Goal: Task Accomplishment & Management: Manage account settings

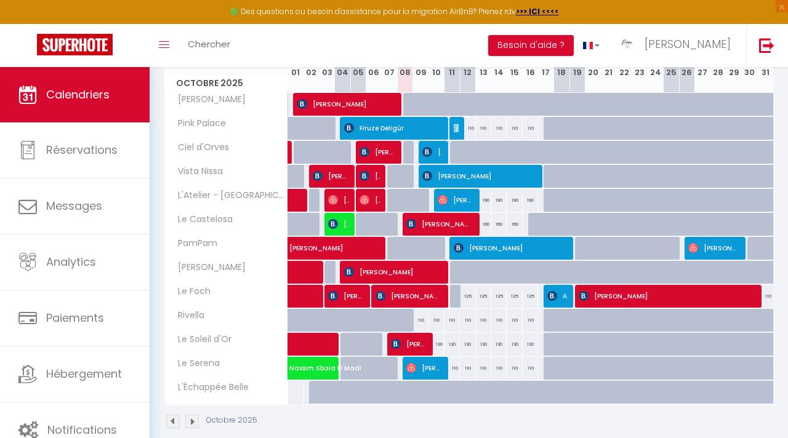
scroll to position [186, 0]
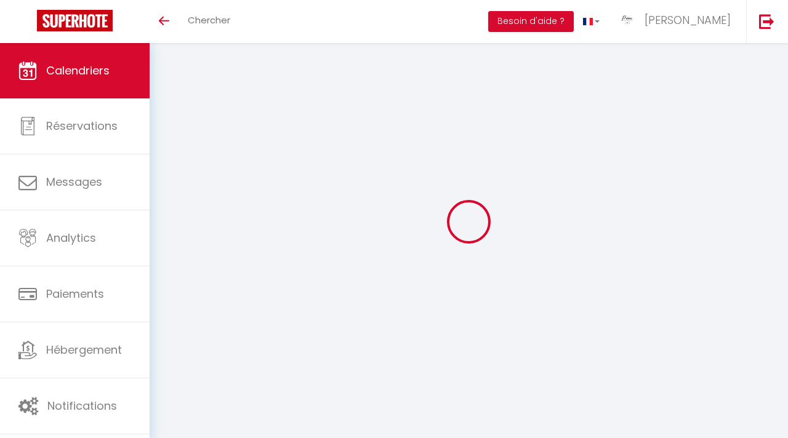
select select
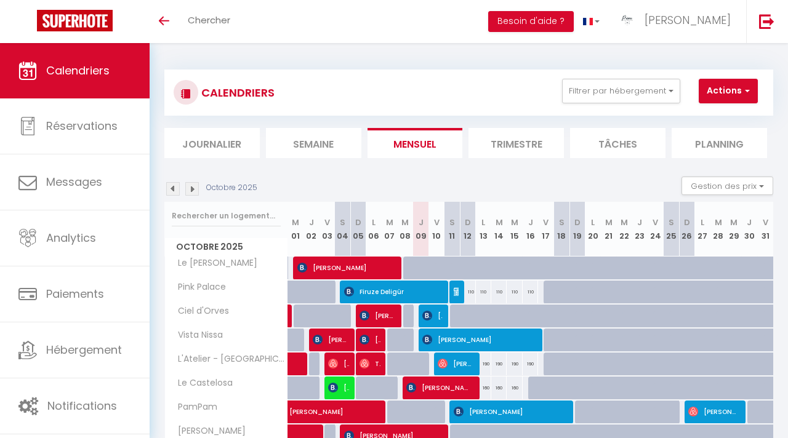
scroll to position [181, 0]
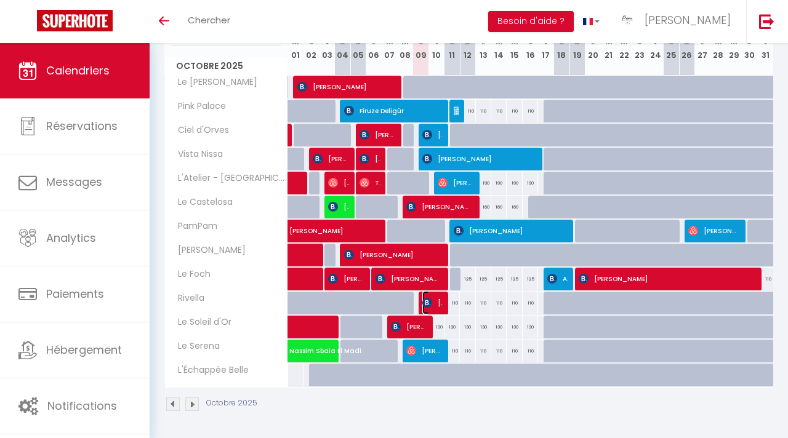
click at [433, 305] on span "[PERSON_NAME]" at bounding box center [432, 302] width 20 height 23
select select "OK"
select select "0"
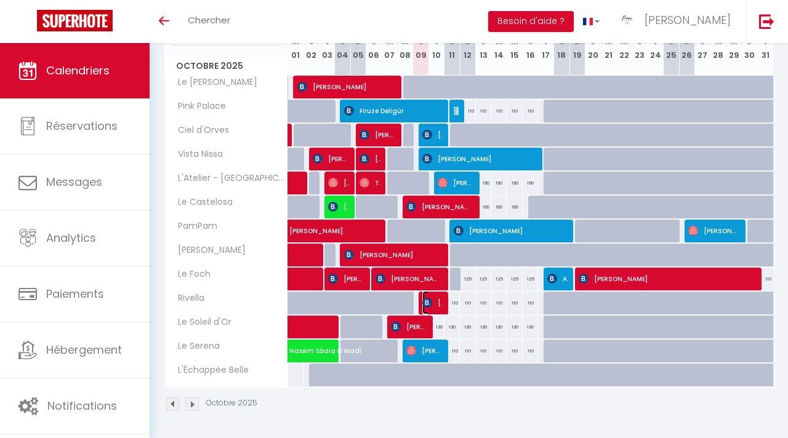
select select "1"
select select
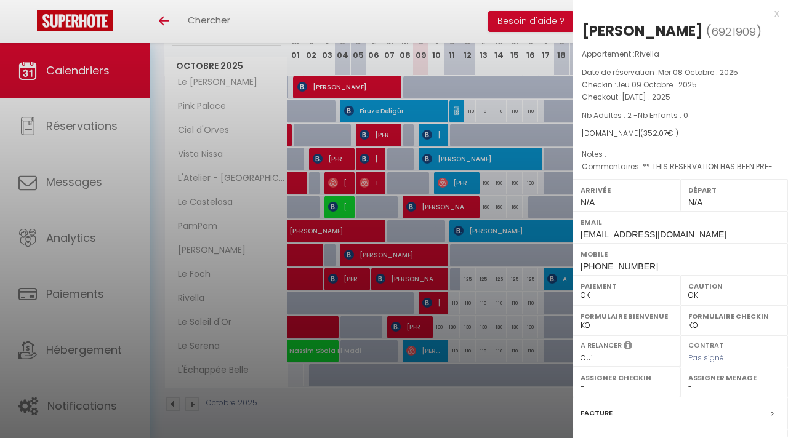
click at [281, 19] on div at bounding box center [394, 219] width 788 height 438
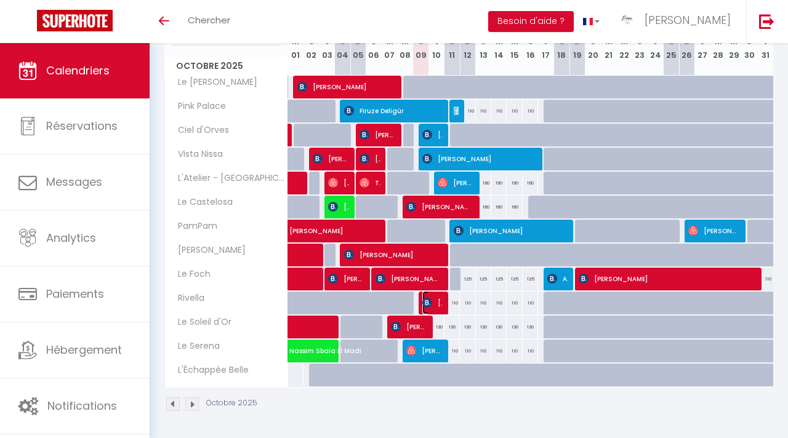
click at [440, 310] on span "[PERSON_NAME]" at bounding box center [432, 302] width 20 height 23
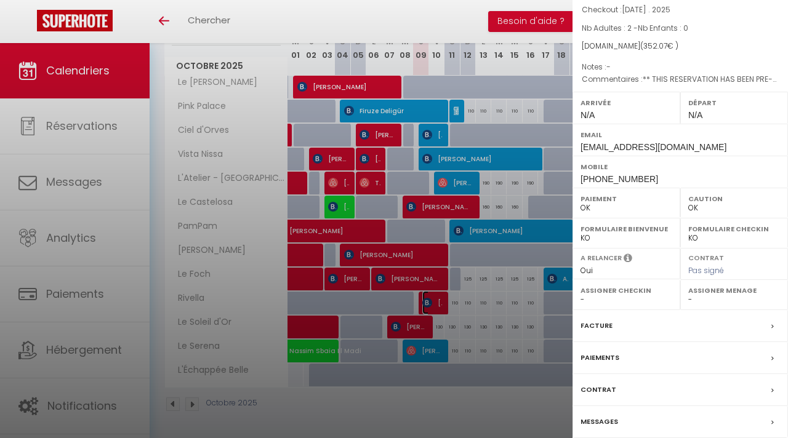
scroll to position [135, 0]
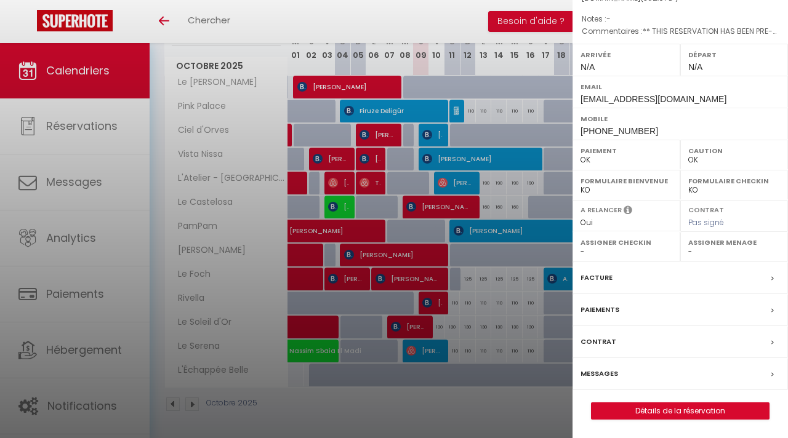
click at [608, 369] on label "Messages" at bounding box center [600, 374] width 38 height 13
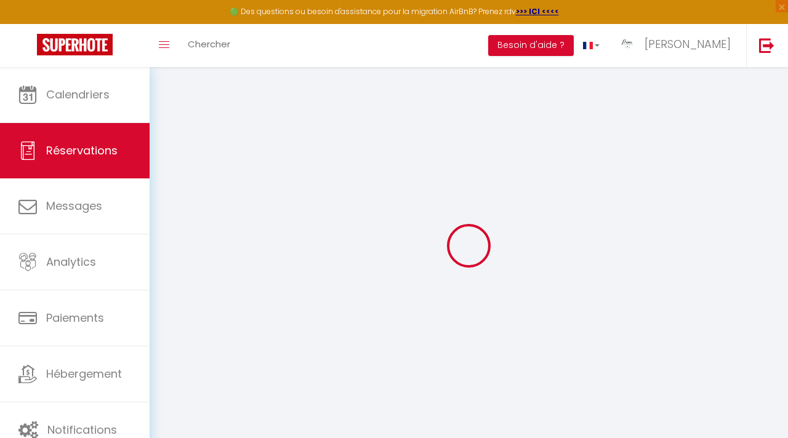
select select
checkbox input "false"
select select
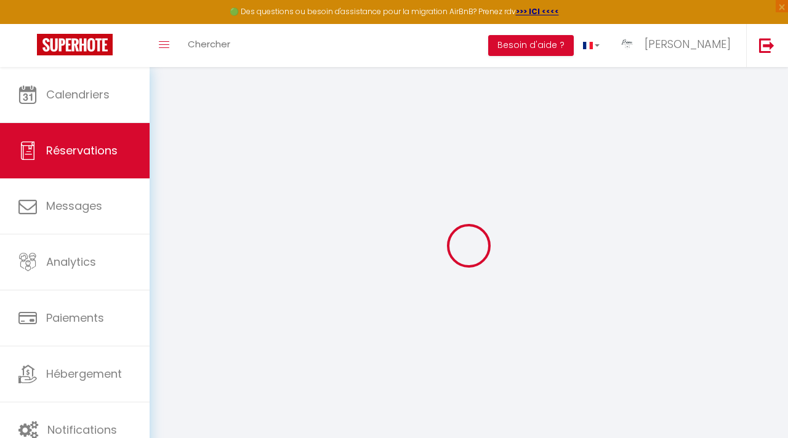
checkbox input "false"
type textarea "** THIS RESERVATION HAS BEEN PRE-PAID ** BOOKING NOTE : Payment charge is EUR 4…"
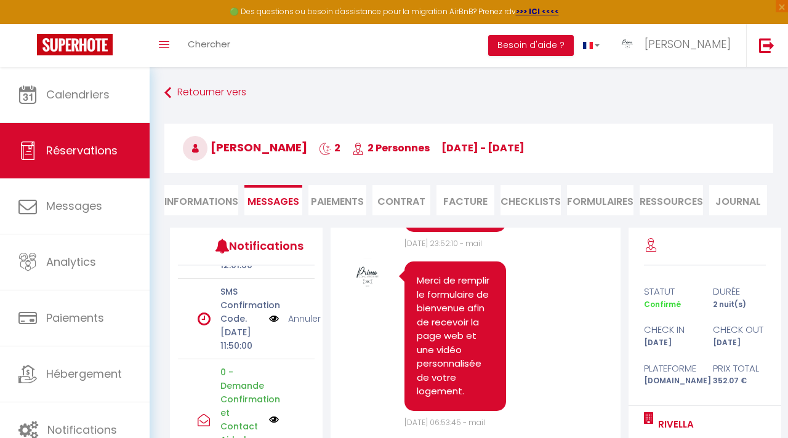
scroll to position [414, 0]
click at [301, 326] on link "Annuler" at bounding box center [304, 319] width 33 height 14
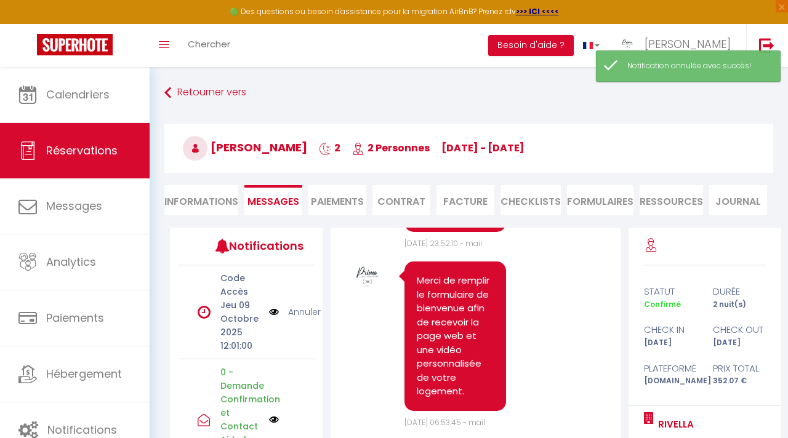
scroll to position [301, 0]
click at [299, 319] on link "Annuler" at bounding box center [304, 312] width 33 height 14
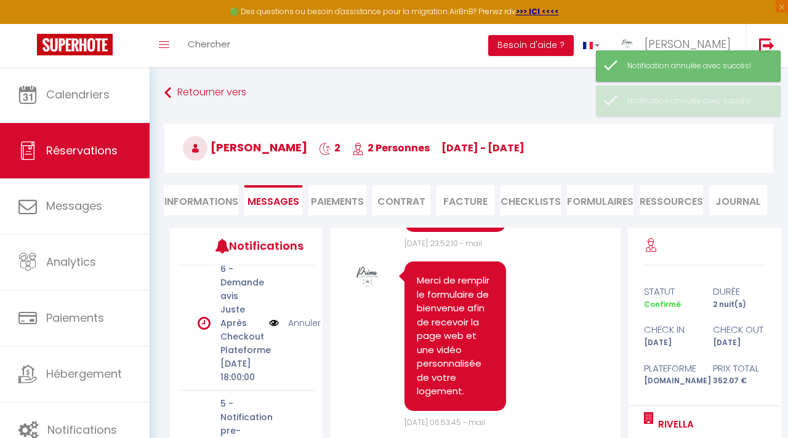
scroll to position [0, 0]
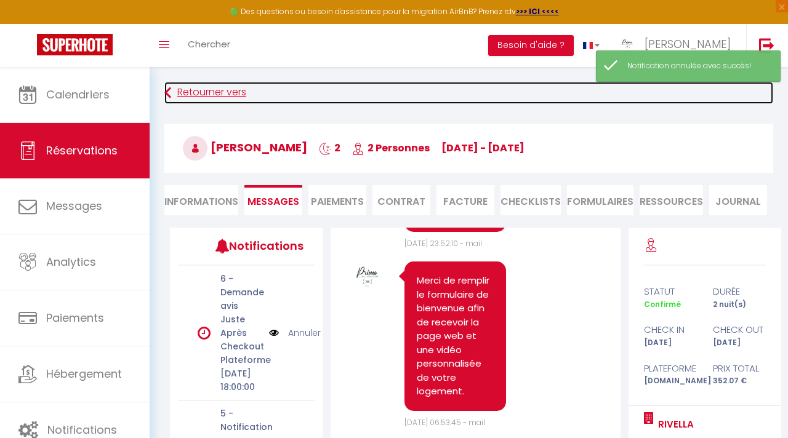
click at [170, 91] on icon at bounding box center [167, 93] width 7 height 22
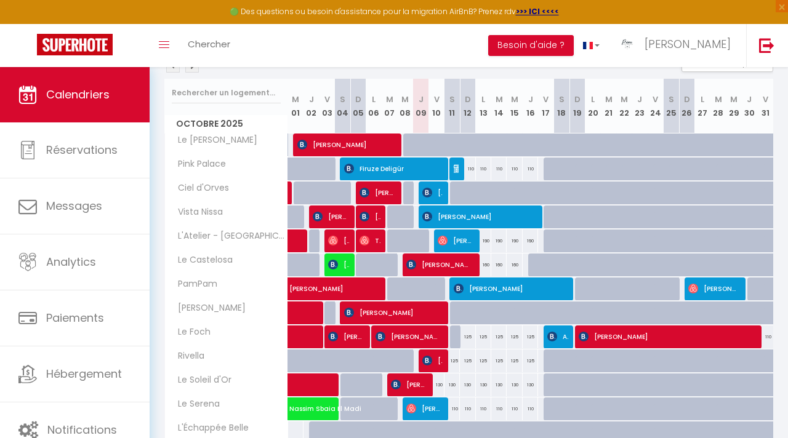
scroll to position [147, 0]
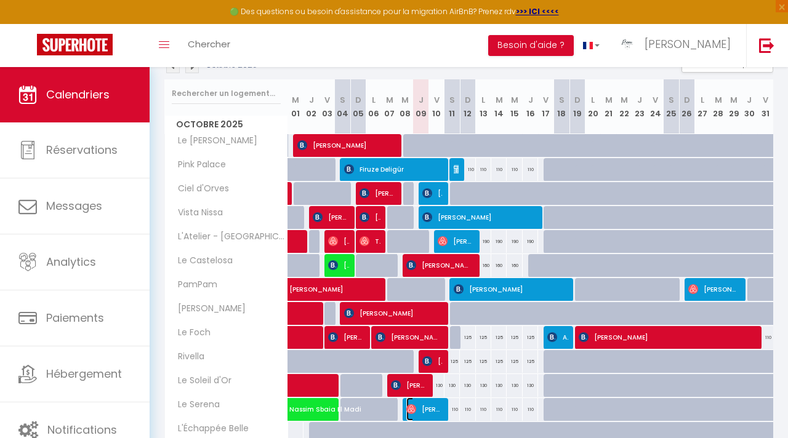
click at [424, 406] on span "[PERSON_NAME]" at bounding box center [424, 409] width 36 height 23
select select "OK"
select select "1"
select select "0"
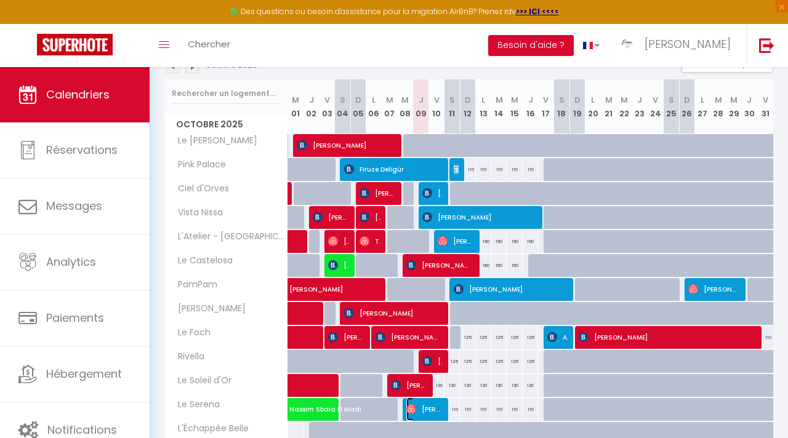
select select "1"
select select
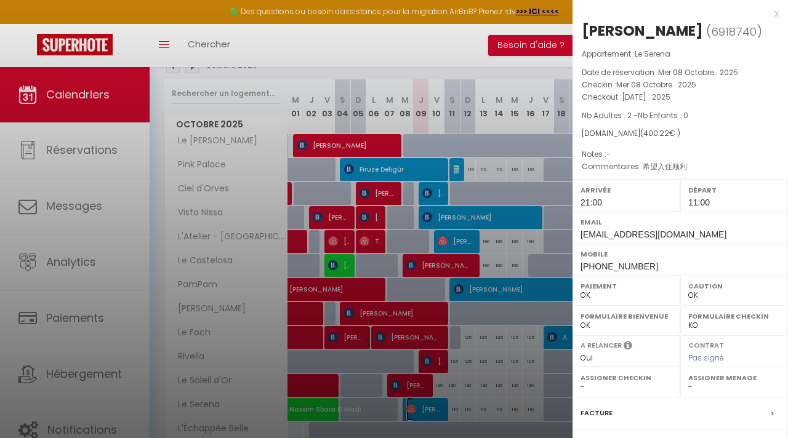
scroll to position [135, 0]
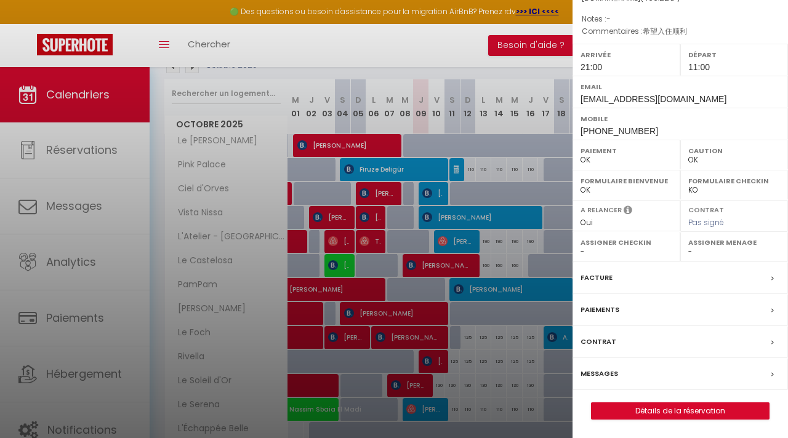
click at [608, 370] on label "Messages" at bounding box center [600, 374] width 38 height 13
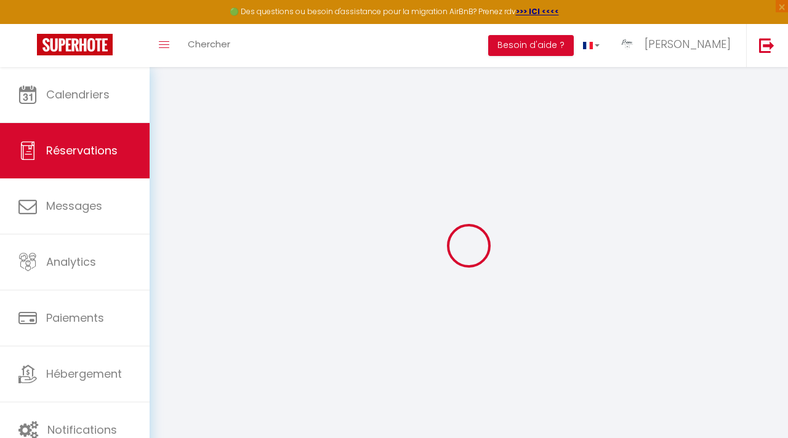
select select
checkbox input "false"
type textarea "希望入住顺利"
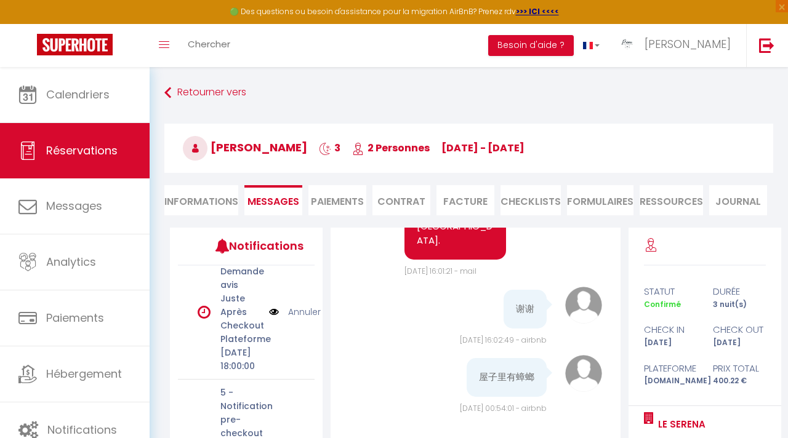
scroll to position [23, 0]
click at [304, 317] on link "Annuler" at bounding box center [304, 311] width 33 height 14
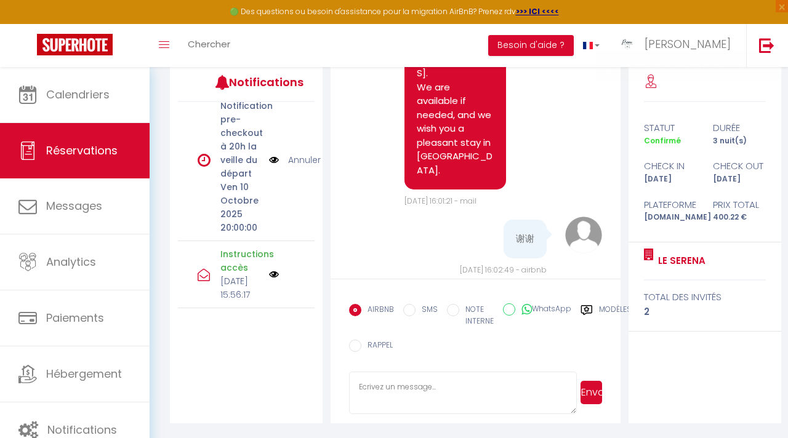
scroll to position [4783, 0]
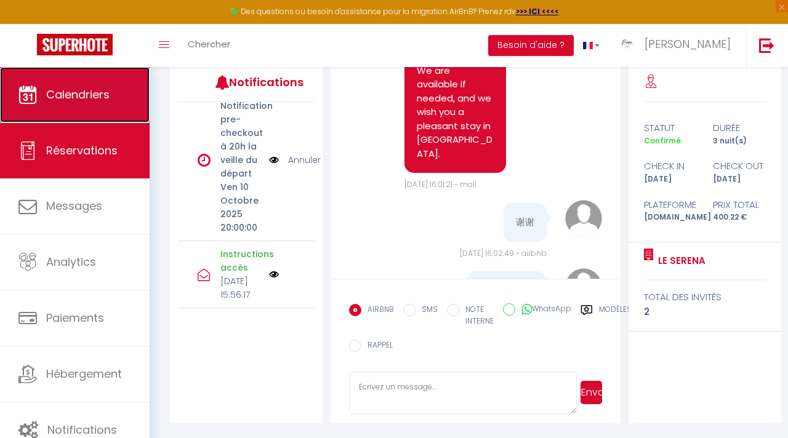
click at [118, 81] on link "Calendriers" at bounding box center [75, 94] width 150 height 55
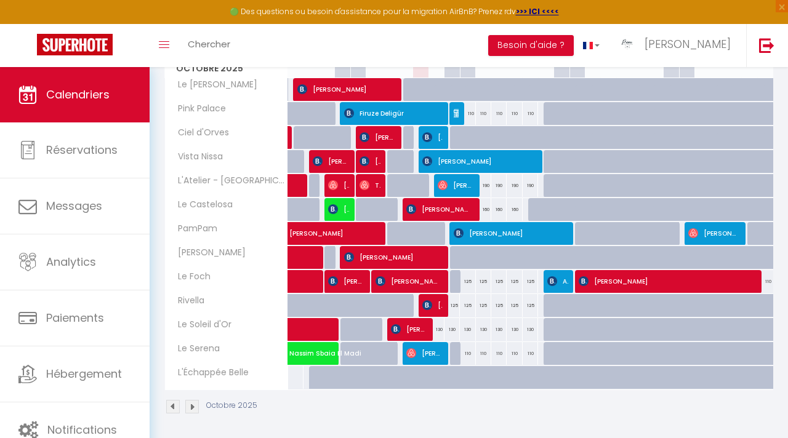
scroll to position [205, 0]
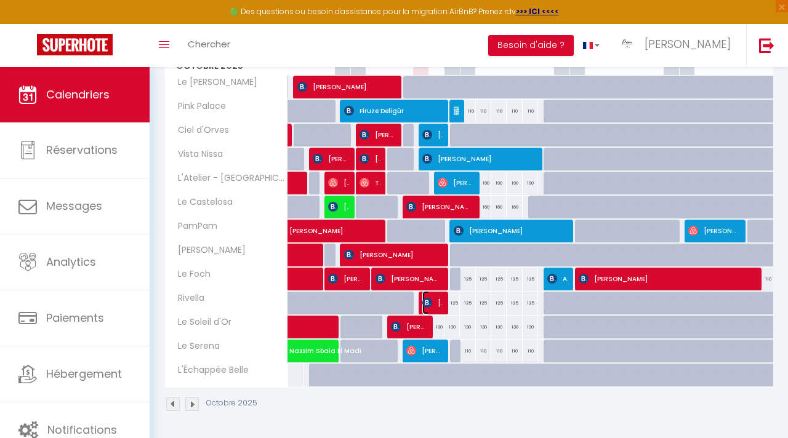
click at [429, 308] on span "[PERSON_NAME]" at bounding box center [432, 302] width 20 height 23
select select "OK"
select select "0"
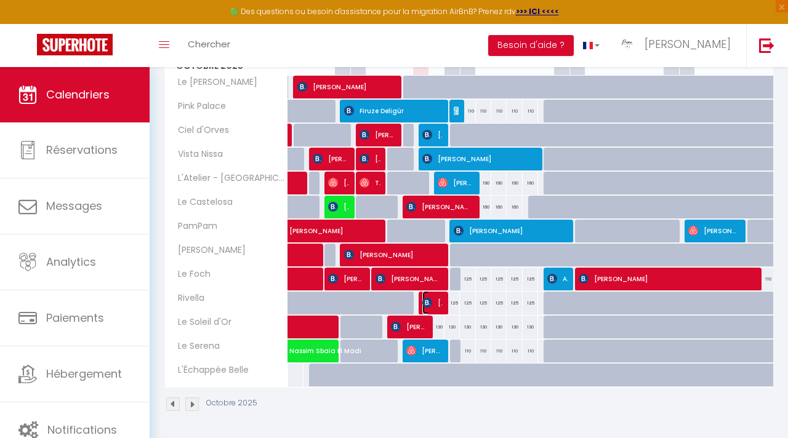
select select "1"
select select
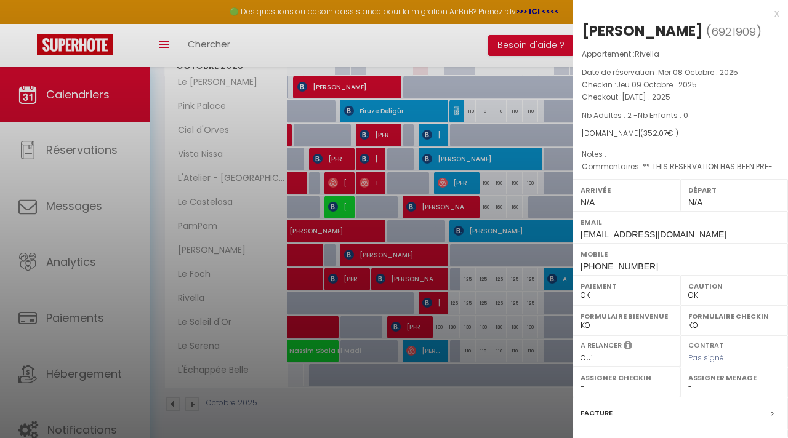
click at [492, 54] on div at bounding box center [394, 219] width 788 height 438
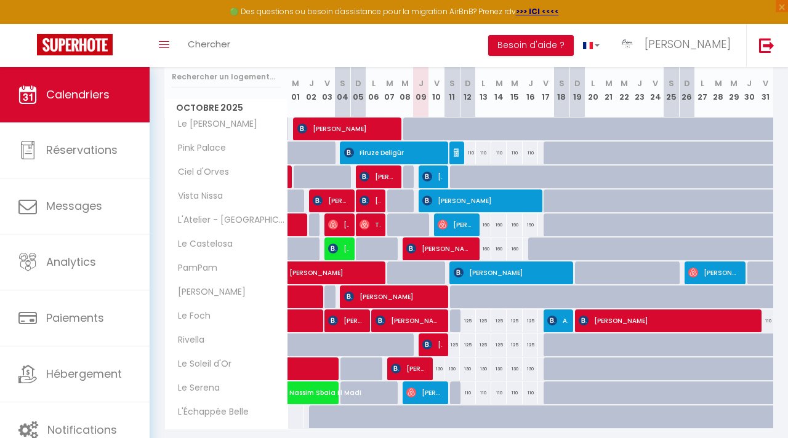
scroll to position [131, 0]
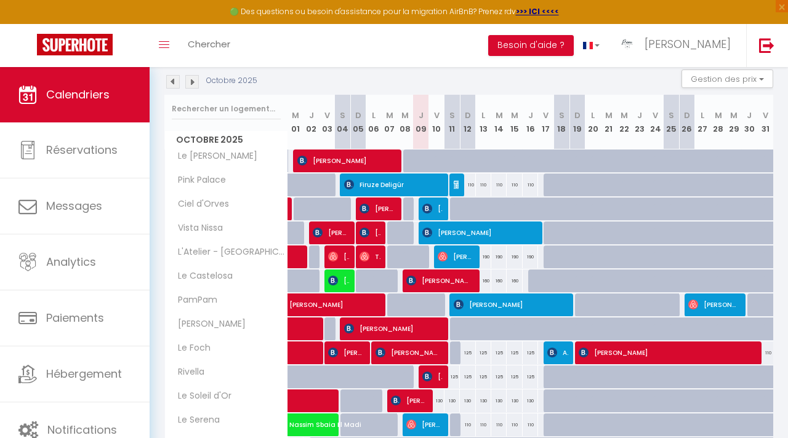
click at [176, 79] on img at bounding box center [173, 82] width 14 height 14
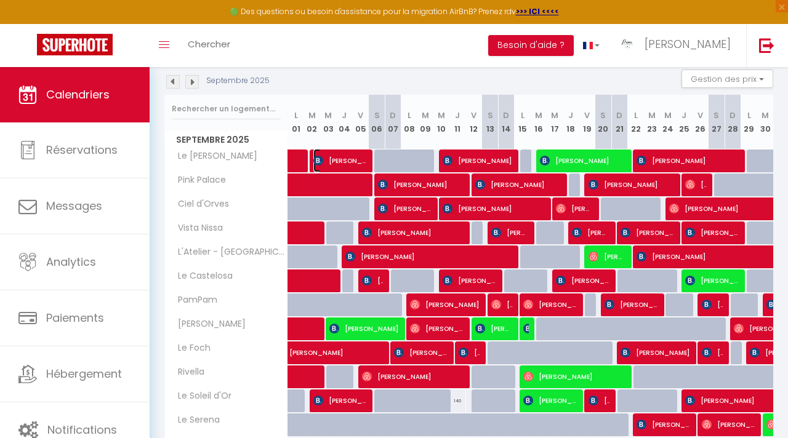
click at [338, 159] on span "[PERSON_NAME]" at bounding box center [340, 160] width 54 height 23
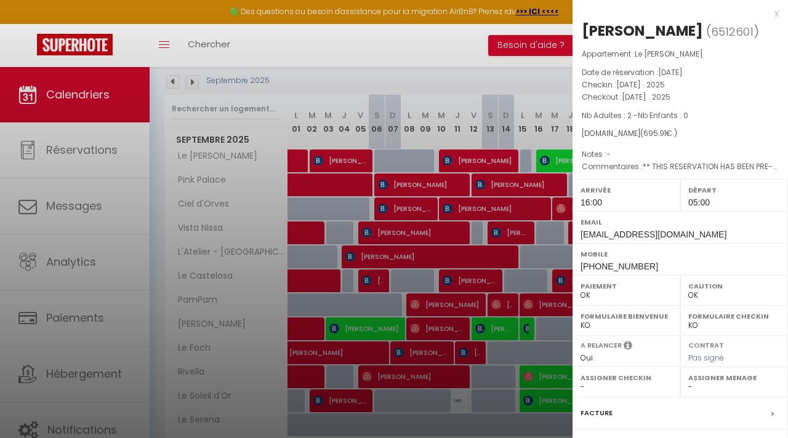
click at [345, 83] on div at bounding box center [394, 219] width 788 height 438
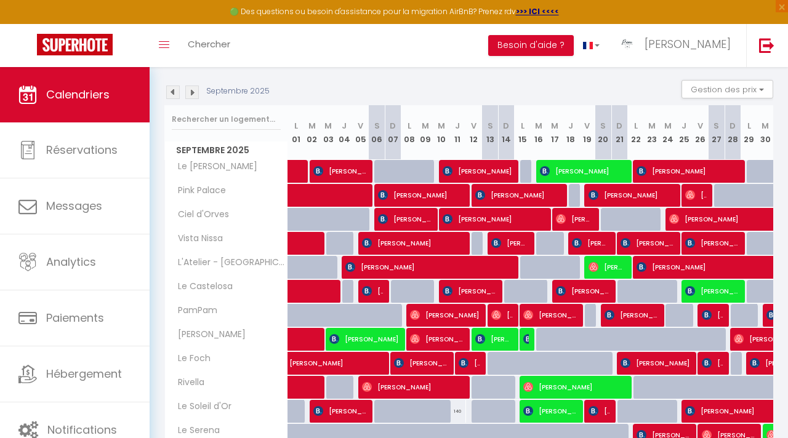
scroll to position [121, 0]
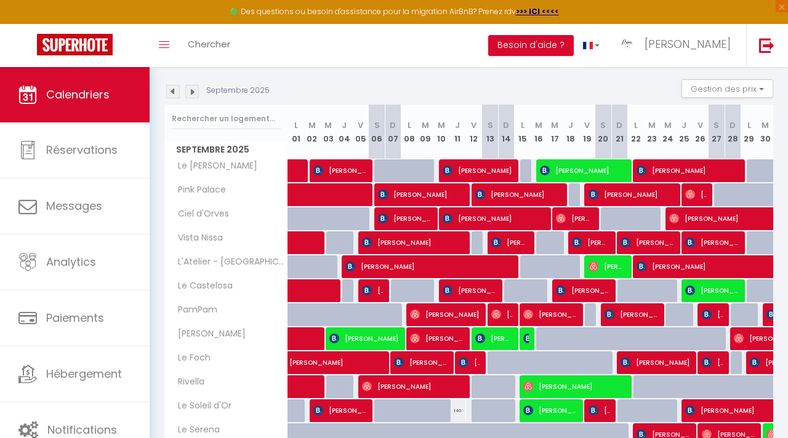
click at [193, 90] on img at bounding box center [192, 92] width 14 height 14
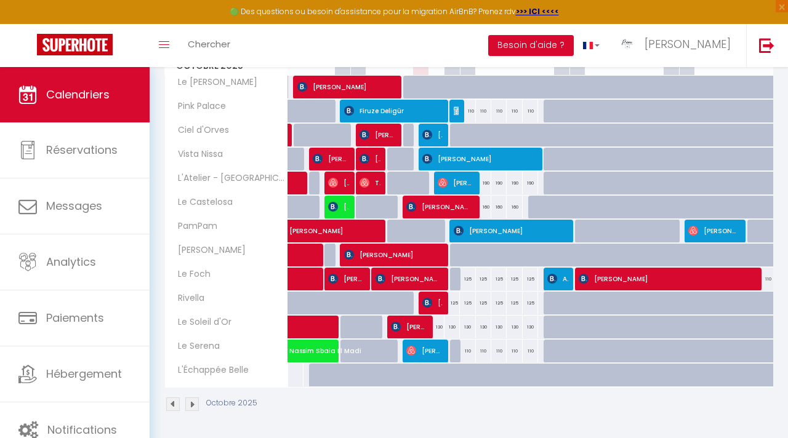
scroll to position [168, 0]
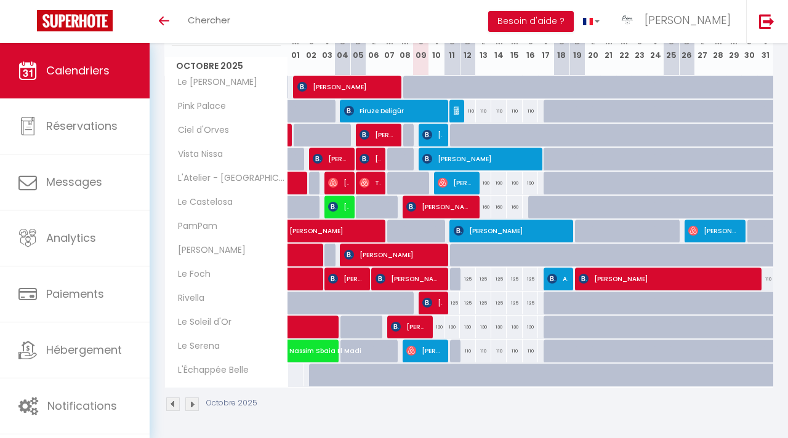
scroll to position [179, 0]
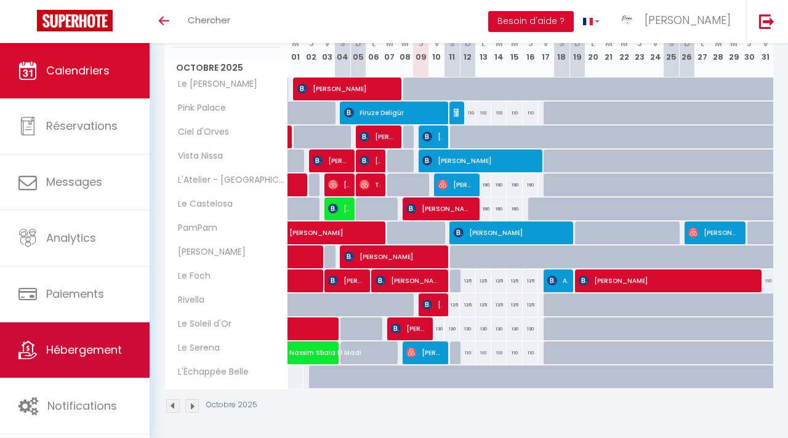
click at [46, 350] on span "Hébergement" at bounding box center [84, 349] width 76 height 15
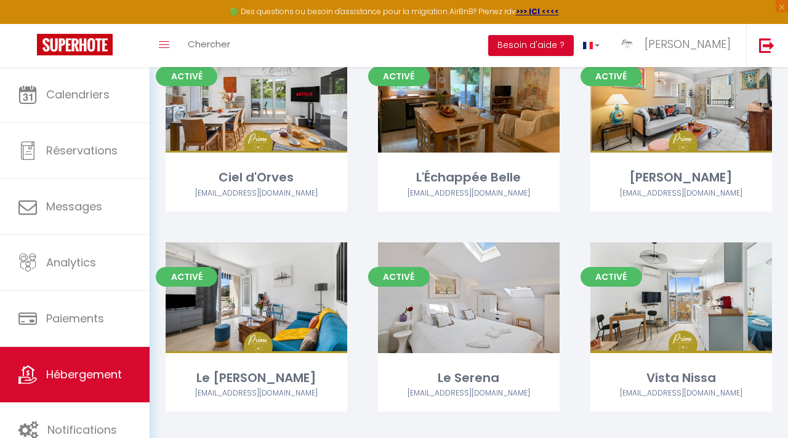
scroll to position [608, 0]
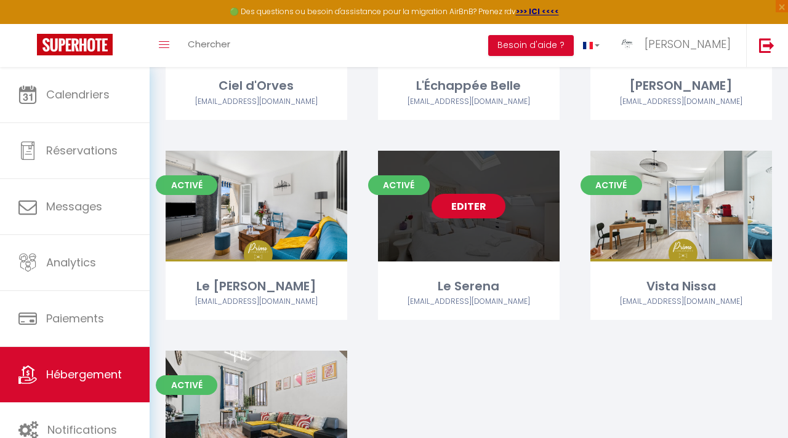
click at [494, 204] on link "Editer" at bounding box center [469, 206] width 74 height 25
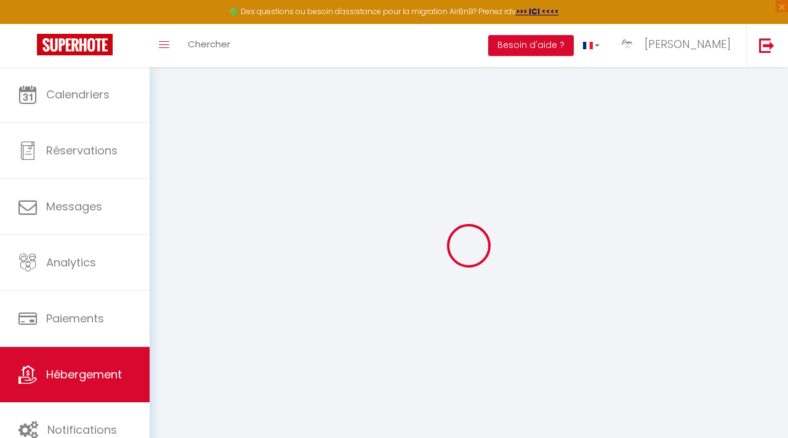
select select "IgloohomeV2"
type input "[EMAIL_ADDRESS][DOMAIN_NAME]"
checkbox input "true"
select select "+ 15 %"
select select "+ 20 %"
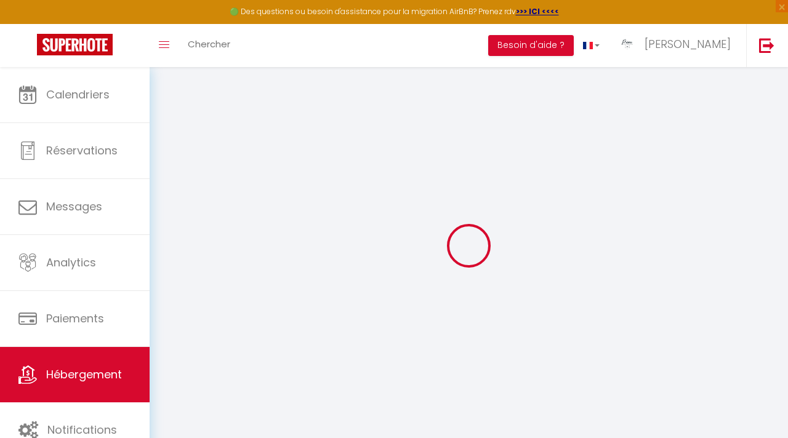
select select "14336-1490531585309318199"
select select
checkbox input "true"
checkbox input "false"
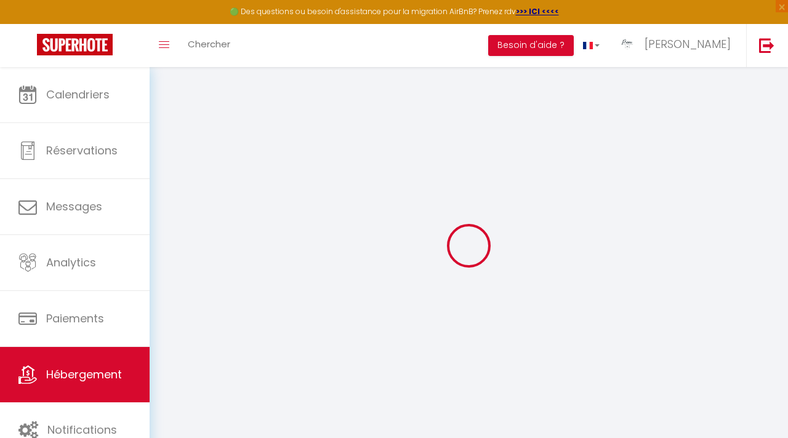
checkbox input "false"
select select "well_reviewed_guests"
select select "EUR"
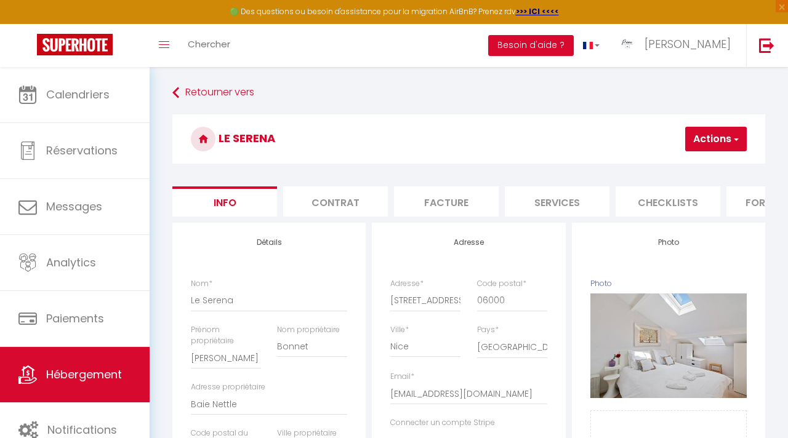
click at [633, 201] on li "Checklists" at bounding box center [668, 202] width 105 height 30
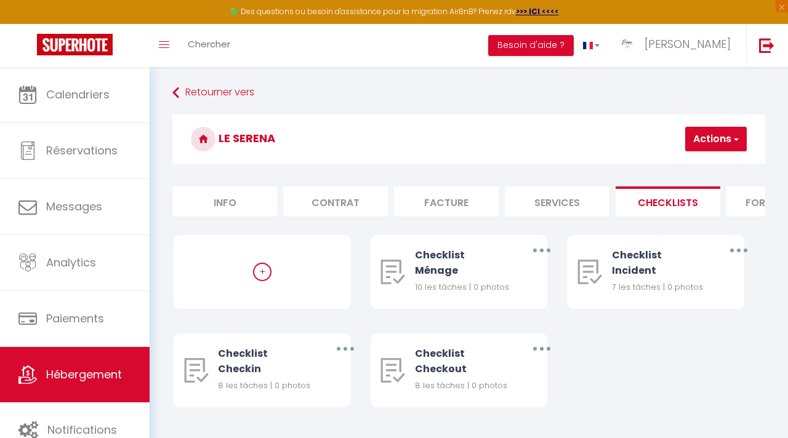
click at [558, 202] on li "Services" at bounding box center [557, 202] width 105 height 30
checkbox input "true"
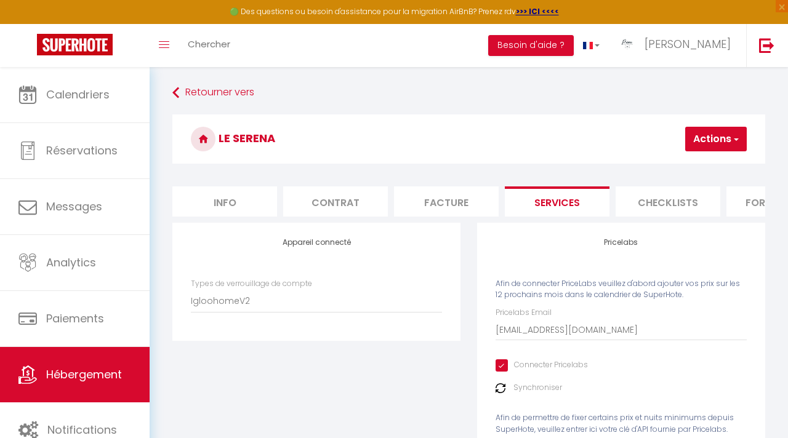
click at [441, 143] on h3 "Le Serena" at bounding box center [468, 139] width 593 height 49
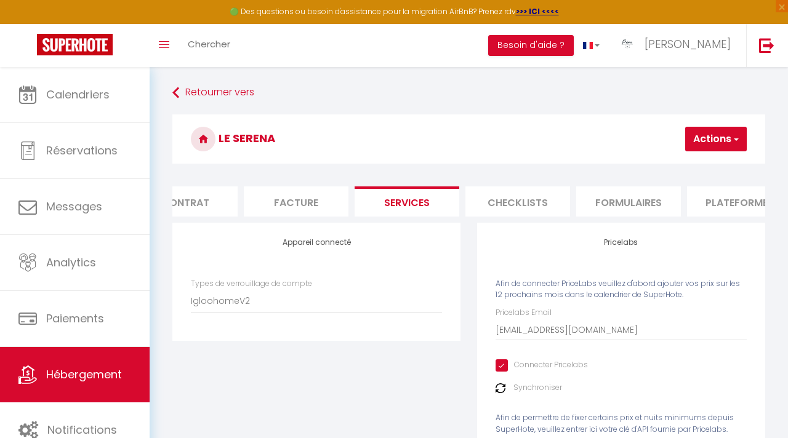
scroll to position [0, 153]
click at [709, 201] on li "Plateformes" at bounding box center [737, 202] width 105 height 30
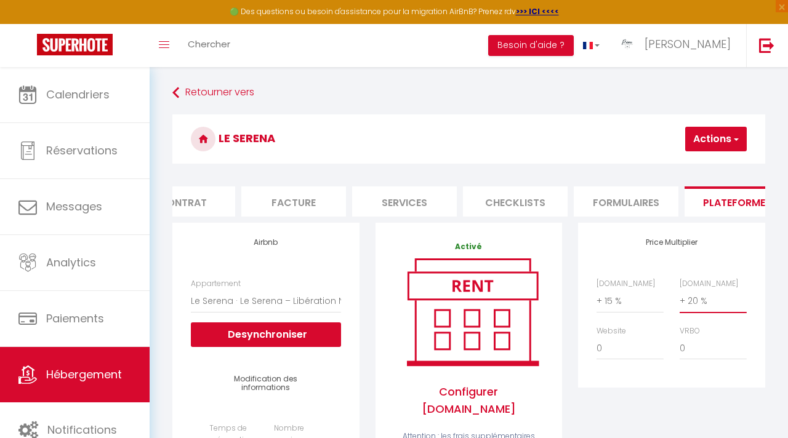
click at [699, 304] on select "0 + 1 % + 2 % + 3 % + 4 % + 5 % + 6 % + 7 % + 8 % + 9 %" at bounding box center [713, 300] width 67 height 23
select select "+ 25 %"
click at [680, 289] on select "0 + 1 % + 2 % + 3 % + 4 % + 5 % + 6 % + 7 % + 8 % + 9 %" at bounding box center [713, 300] width 67 height 23
click at [611, 304] on select "0 + 1 % + 2 % + 3 % + 4 % + 5 % + 6 % + 7 % + 8 % + 9 %" at bounding box center [630, 300] width 67 height 23
select select "+ 20 %"
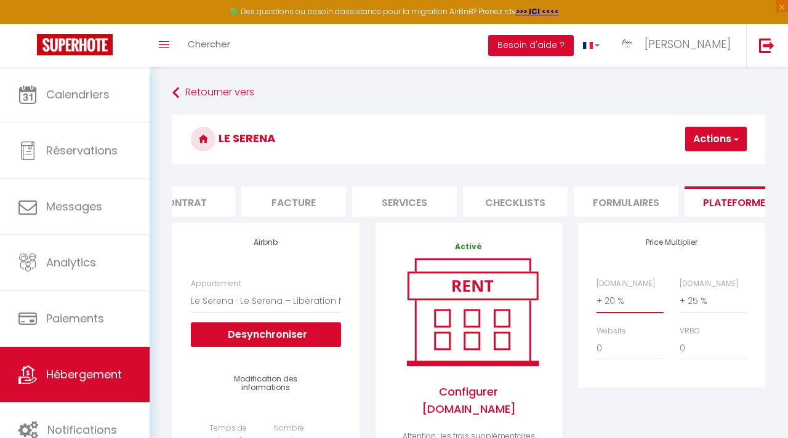
click at [597, 289] on select "0 + 1 % + 2 % + 3 % + 4 % + 5 % + 6 % + 7 % + 8 % + 9 %" at bounding box center [630, 300] width 67 height 23
click at [731, 142] on span "button" at bounding box center [735, 139] width 8 height 12
click at [691, 162] on link "Enregistrer" at bounding box center [697, 166] width 97 height 16
select select "well_reviewed_guests"
select select "EUR"
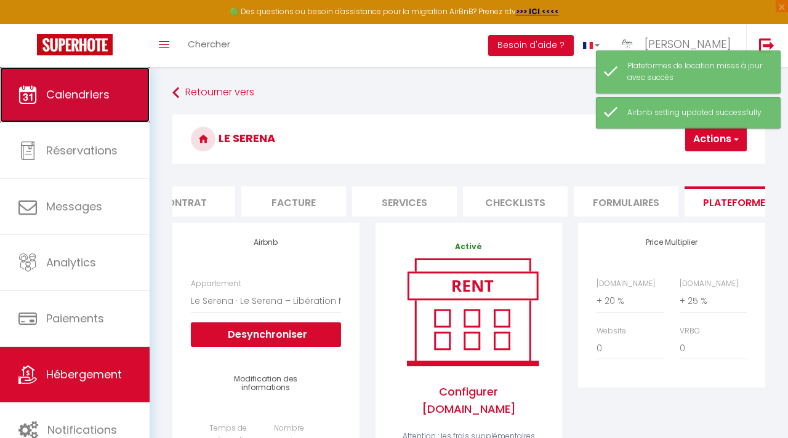
click at [108, 97] on span "Calendriers" at bounding box center [77, 94] width 63 height 15
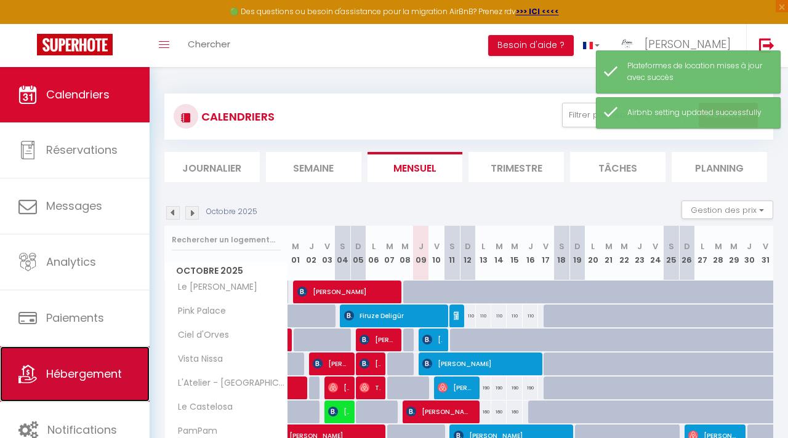
click at [107, 372] on span "Hébergement" at bounding box center [84, 373] width 76 height 15
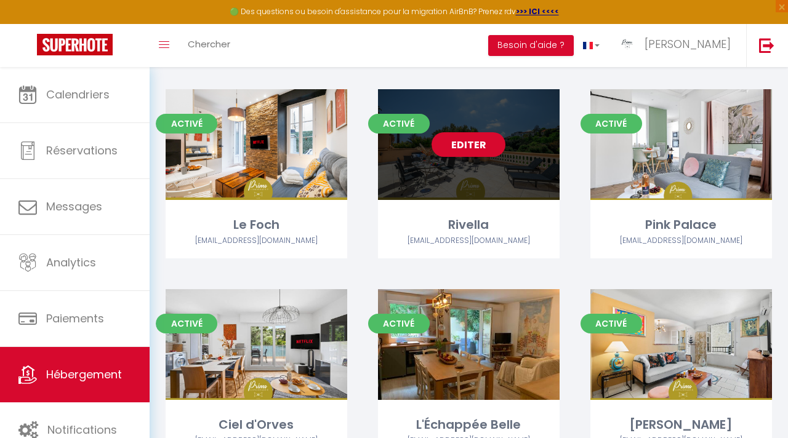
scroll to position [267, 0]
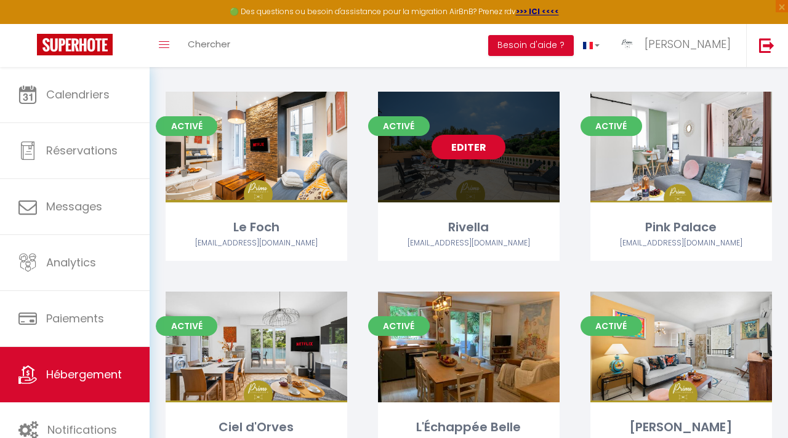
click at [465, 145] on link "Editer" at bounding box center [469, 147] width 74 height 25
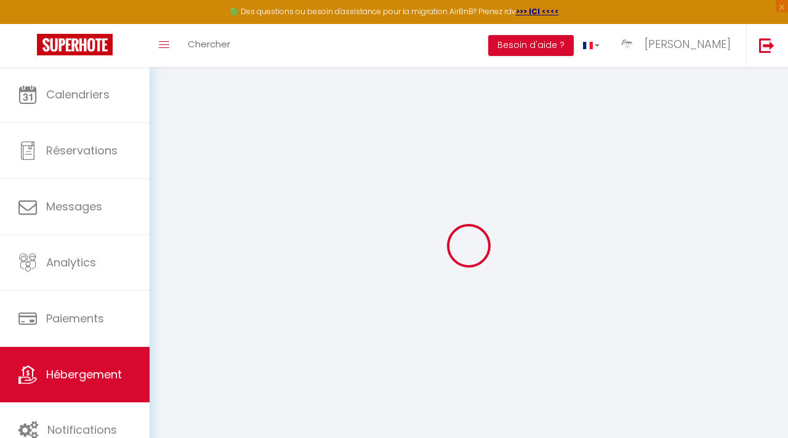
select select "Igloohome"
type input "[EMAIL_ADDRESS][DOMAIN_NAME]"
checkbox input "true"
select select
checkbox input "true"
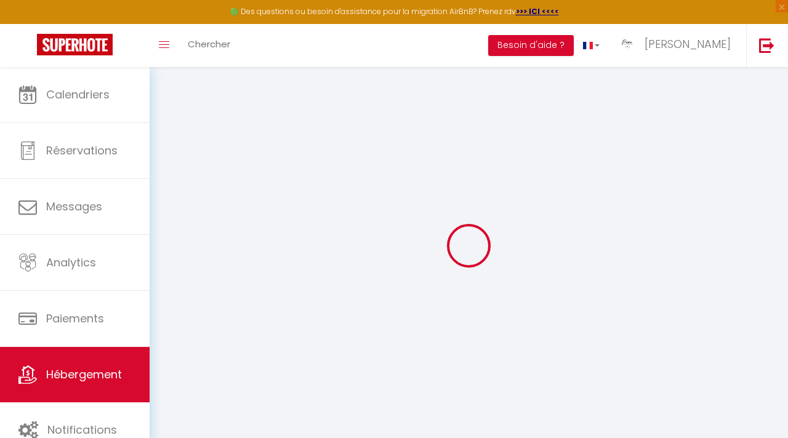
checkbox input "false"
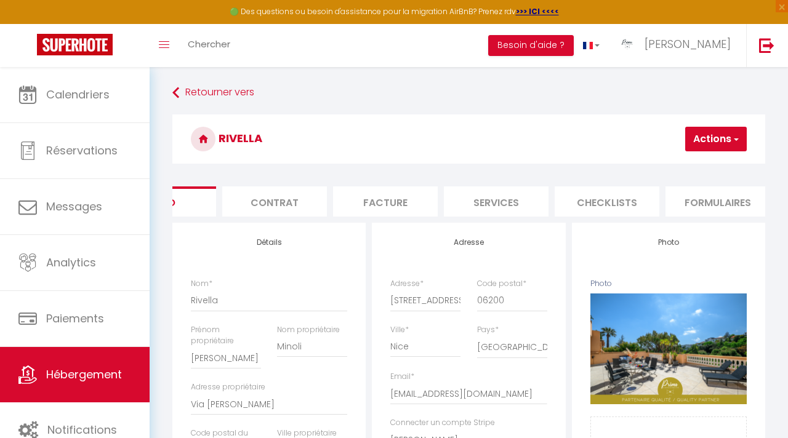
scroll to position [0, 62]
click at [516, 193] on li "Services" at bounding box center [495, 202] width 105 height 30
checkbox input "true"
checkbox input "false"
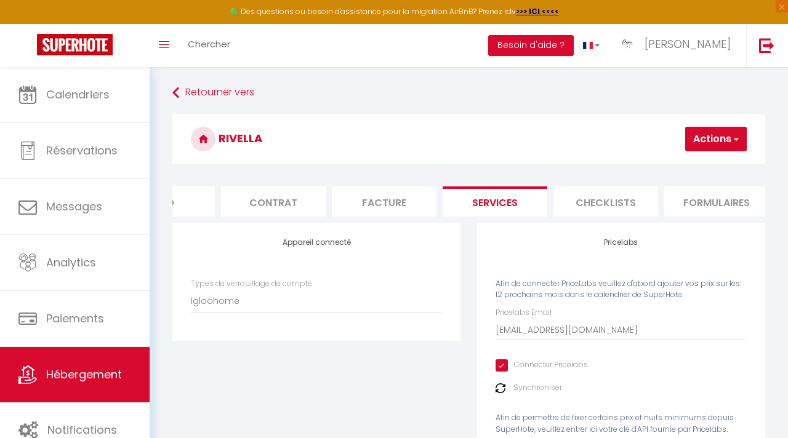
click at [695, 200] on li "Formulaires" at bounding box center [716, 202] width 105 height 30
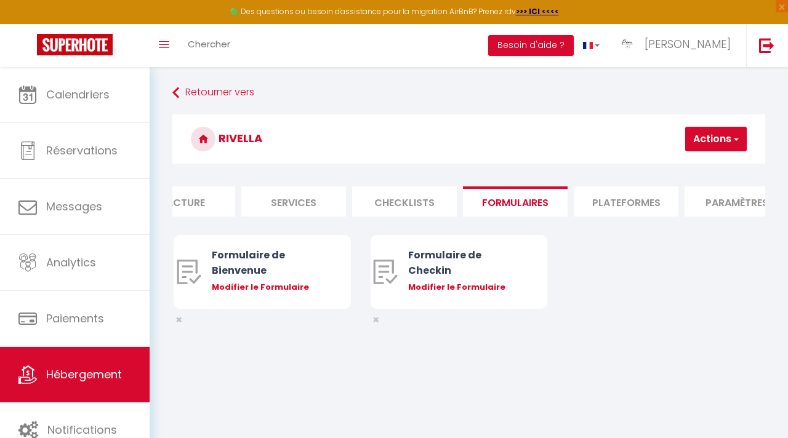
scroll to position [0, 267]
click at [627, 191] on li "Plateformes" at bounding box center [623, 202] width 105 height 30
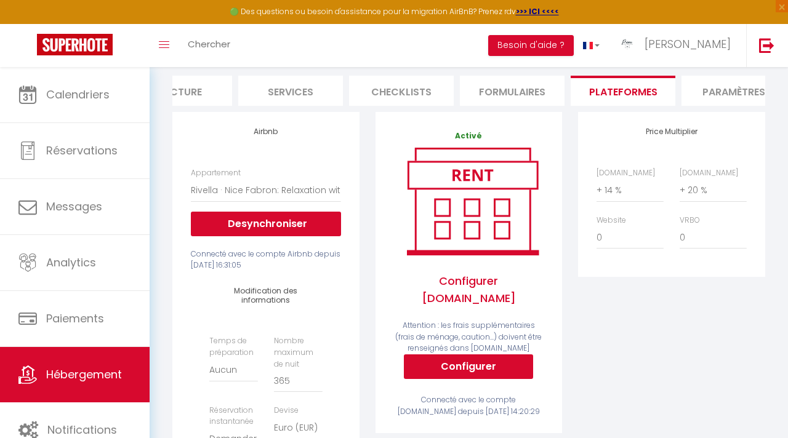
scroll to position [110, 0]
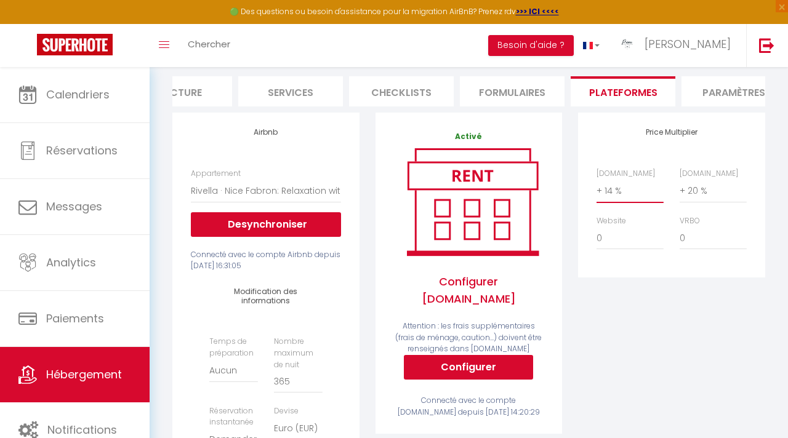
click at [618, 185] on select "0 + 1 % + 2 % + 3 % + 4 % + 5 % + 6 % + 7 % + 8 % + 9 %" at bounding box center [630, 190] width 67 height 23
select select "+ 18 %"
click at [597, 179] on select "0 + 1 % + 2 % + 3 % + 4 % + 5 % + 6 % + 7 % + 8 % + 9 %" at bounding box center [630, 190] width 67 height 23
click at [693, 188] on select "0 + 1 % + 2 % + 3 % + 4 % + 5 % + 6 % + 7 % + 8 % + 9 %" at bounding box center [713, 190] width 67 height 23
select select "+ 22 %"
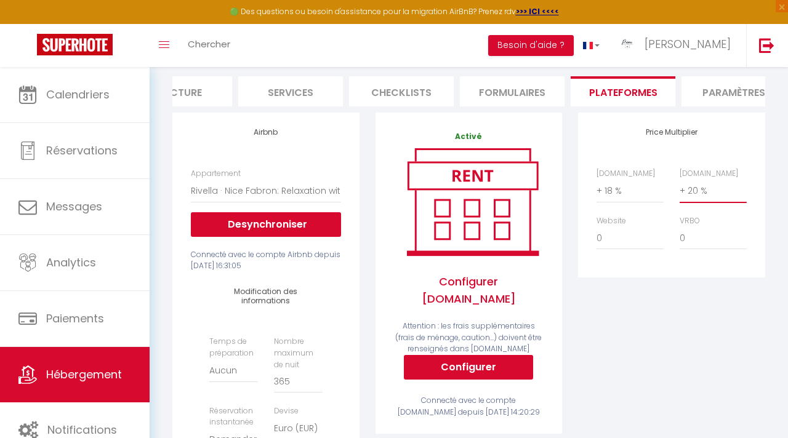
click at [680, 179] on select "0 + 1 % + 2 % + 3 % + 4 % + 5 % + 6 % + 7 % + 8 % + 9 %" at bounding box center [713, 190] width 67 height 23
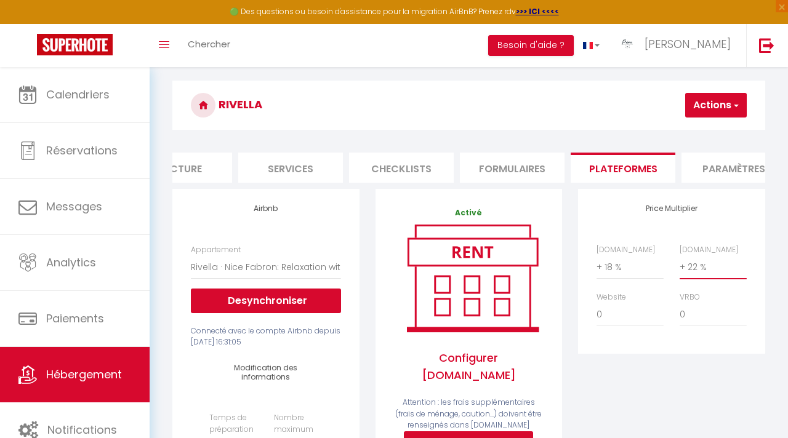
scroll to position [0, 0]
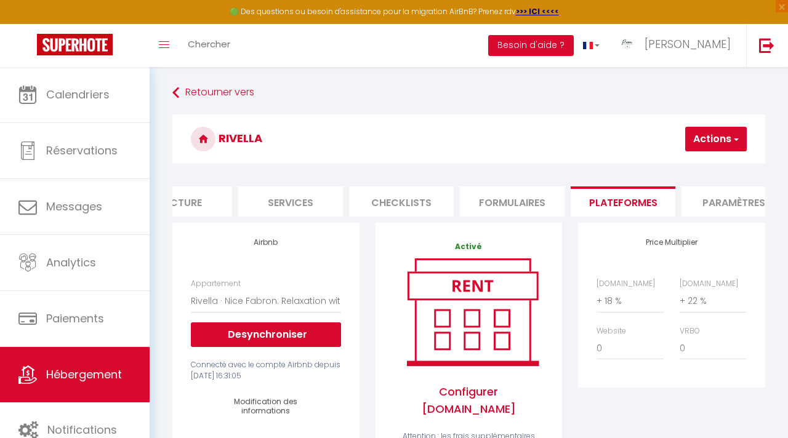
click at [706, 130] on button "Actions" at bounding box center [716, 139] width 62 height 25
click at [689, 161] on link "Enregistrer" at bounding box center [697, 166] width 97 height 16
select select "well_reviewed_guests"
select select "EUR"
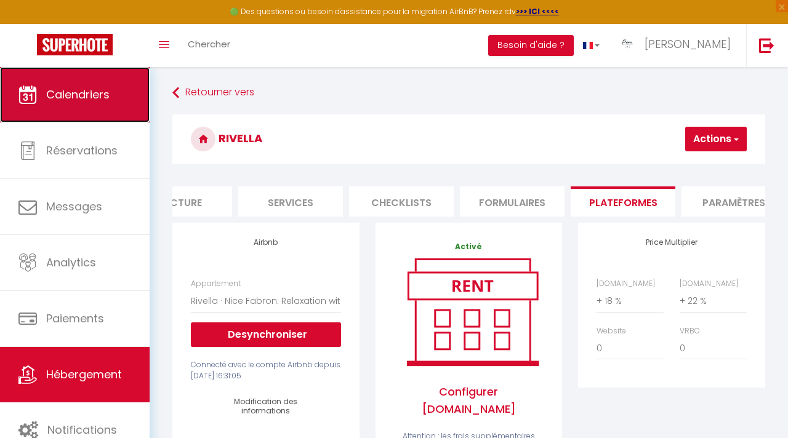
click at [116, 77] on link "Calendriers" at bounding box center [75, 94] width 150 height 55
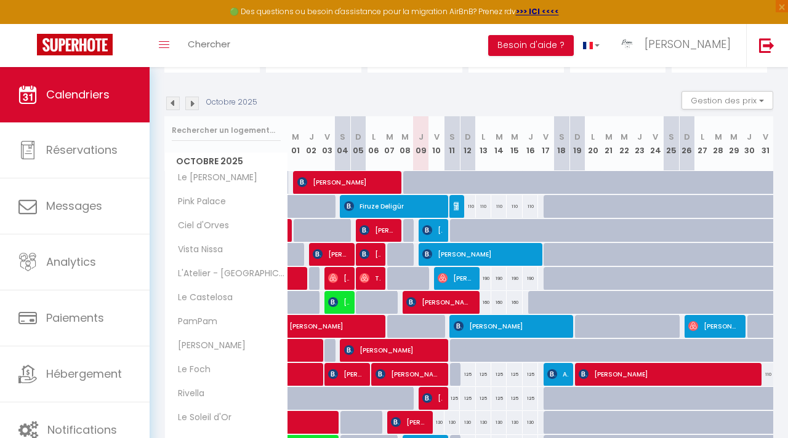
scroll to position [109, 0]
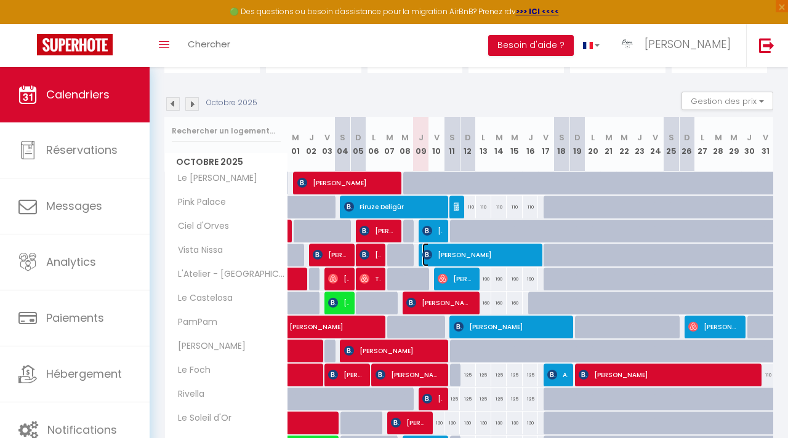
click at [470, 266] on span "[PERSON_NAME]" at bounding box center [478, 254] width 113 height 23
select select "OK"
select select "1"
select select "0"
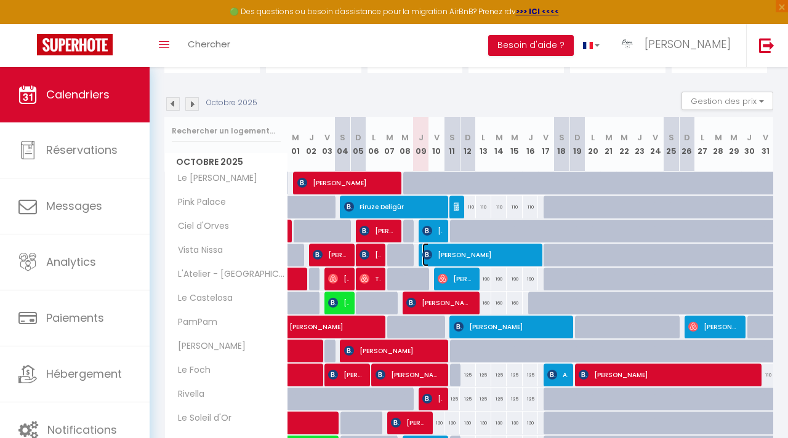
select select "1"
select select
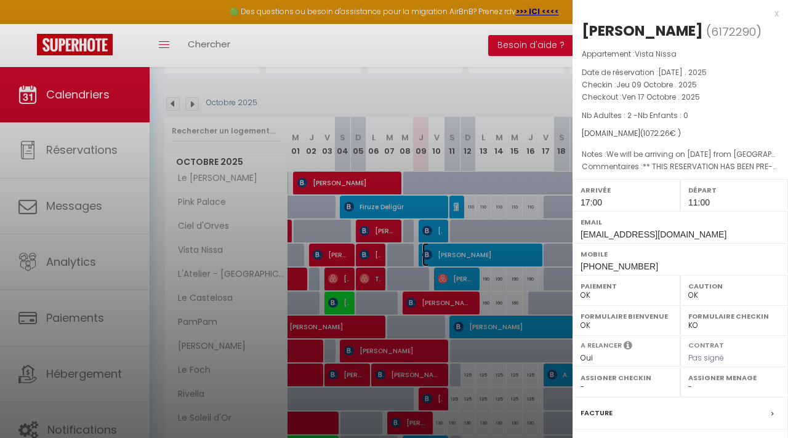
scroll to position [139, 0]
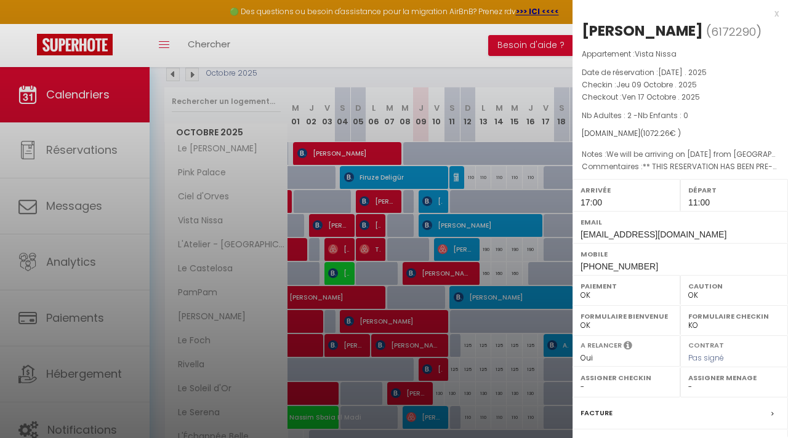
click at [468, 316] on div at bounding box center [394, 219] width 788 height 438
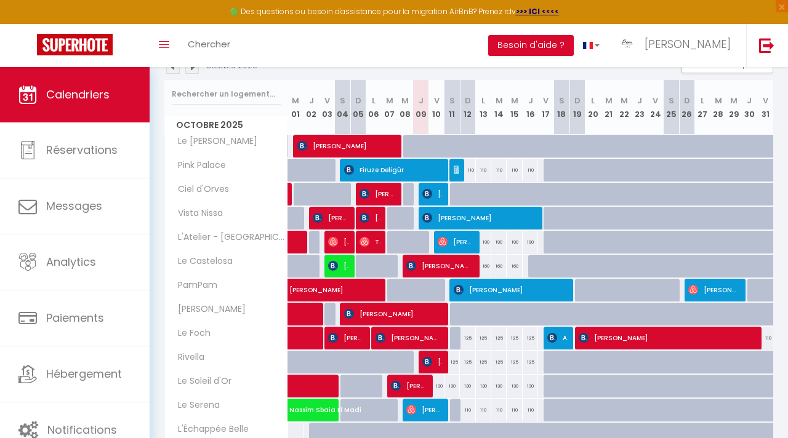
scroll to position [205, 0]
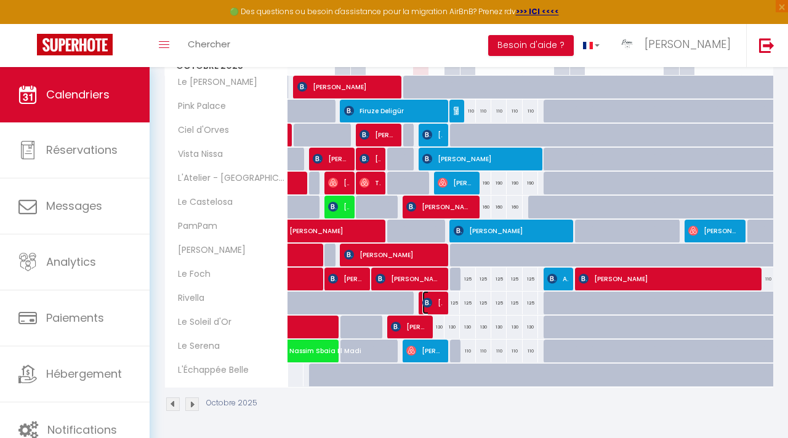
click at [435, 308] on span "[PERSON_NAME]" at bounding box center [432, 302] width 20 height 23
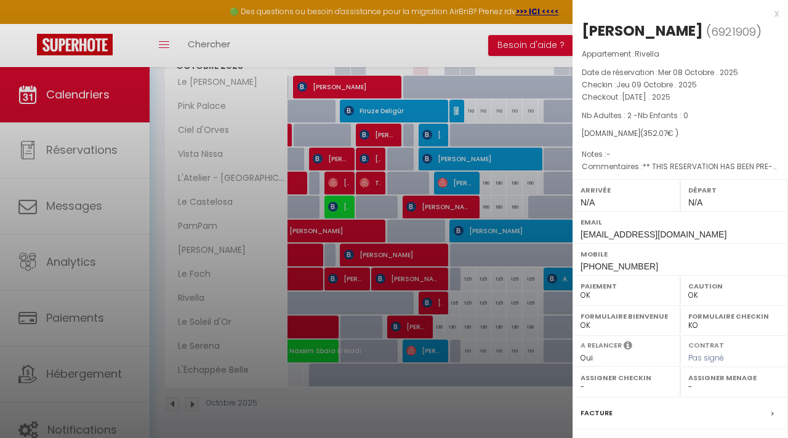
click at [403, 404] on div at bounding box center [394, 219] width 788 height 438
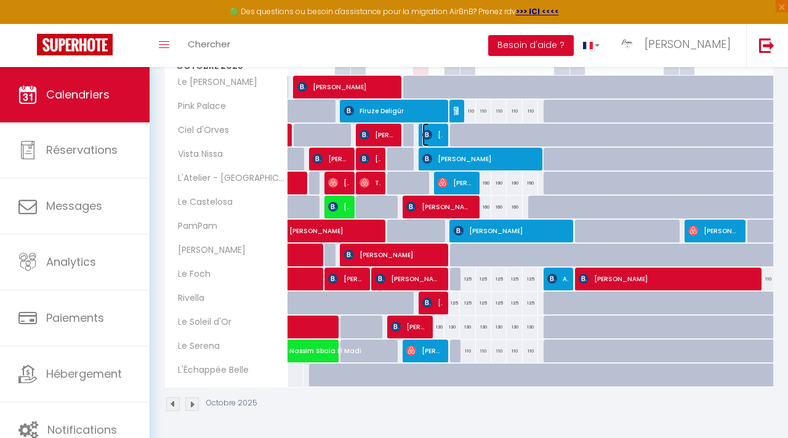
click at [431, 132] on img at bounding box center [427, 135] width 10 height 10
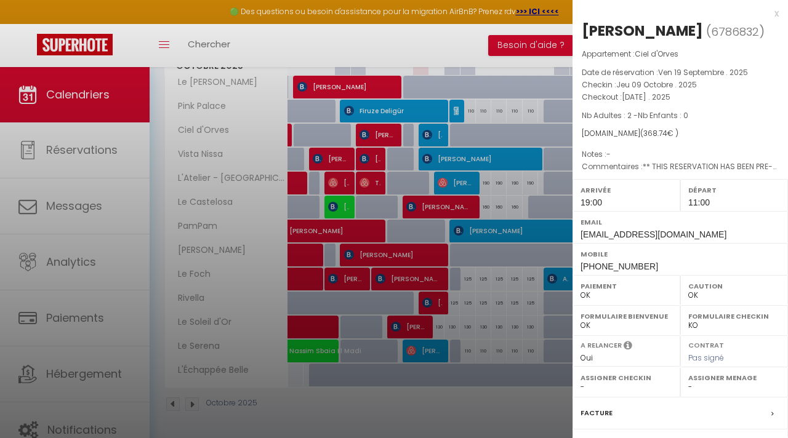
click at [402, 423] on div at bounding box center [394, 219] width 788 height 438
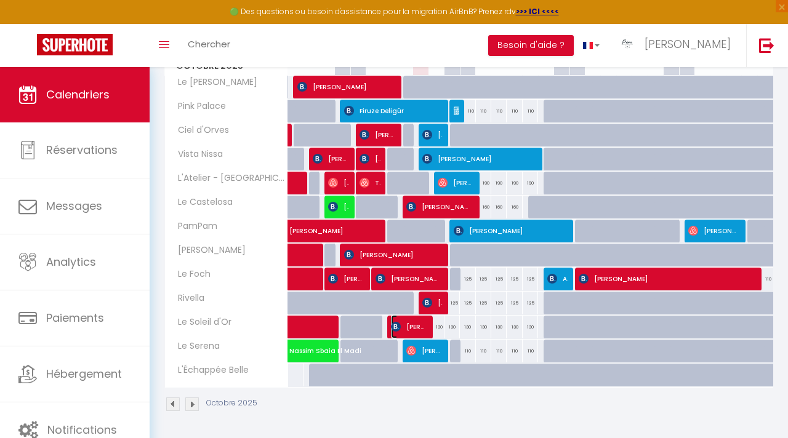
click at [419, 328] on span "[PERSON_NAME]" at bounding box center [409, 326] width 36 height 23
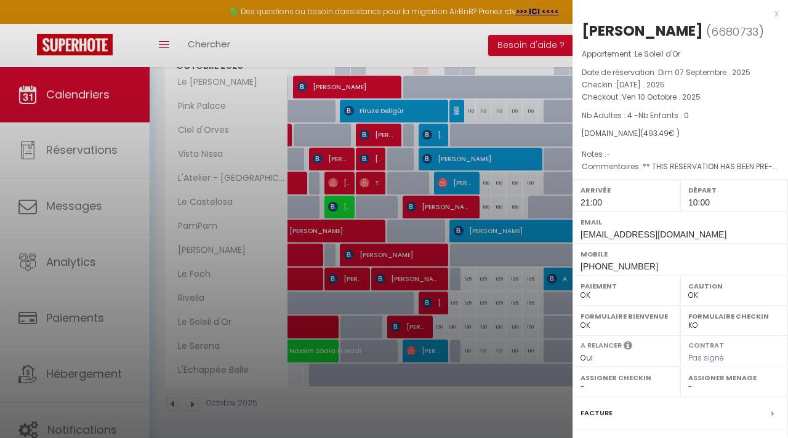
click at [779, 11] on div "x [PERSON_NAME] ( 6680733 ) Appartement : Le Soleil d'Or Date de réservation : …" at bounding box center [680, 287] width 215 height 574
click at [777, 14] on div "x" at bounding box center [676, 13] width 206 height 15
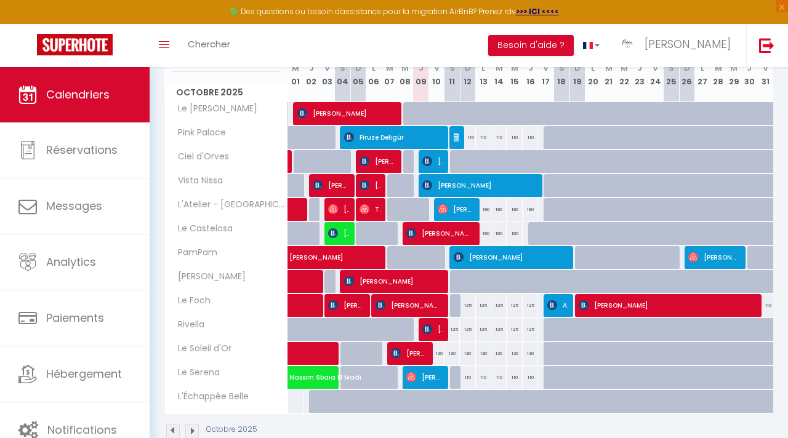
scroll to position [165, 0]
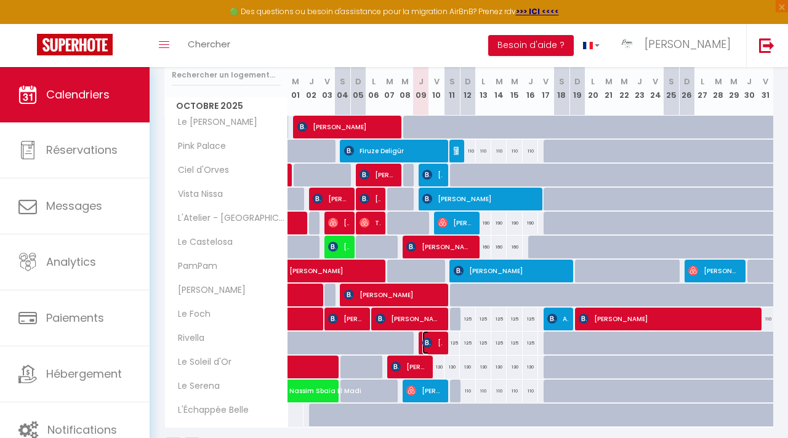
click at [434, 346] on span "[PERSON_NAME]" at bounding box center [432, 342] width 20 height 23
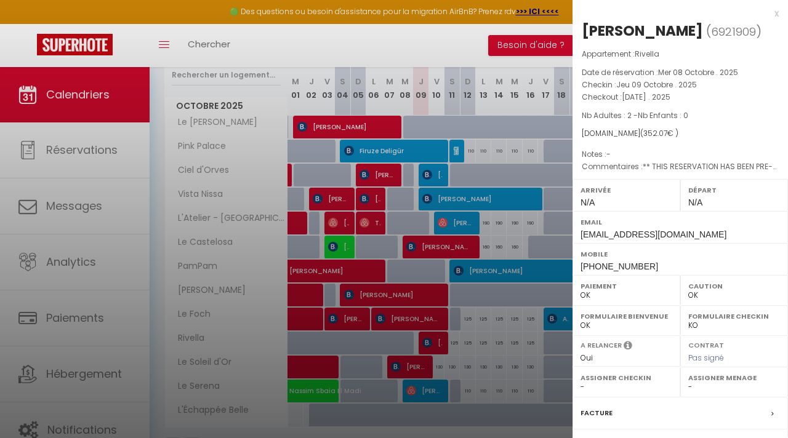
click at [366, 41] on div at bounding box center [394, 219] width 788 height 438
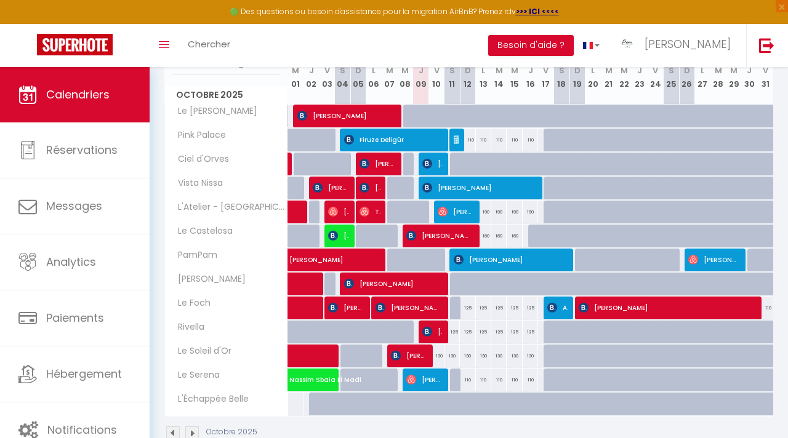
scroll to position [175, 0]
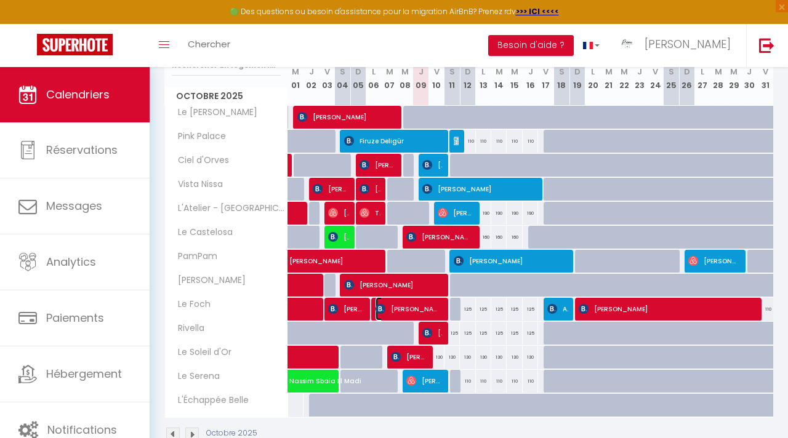
click at [421, 310] on span "[PERSON_NAME]" at bounding box center [409, 308] width 66 height 23
select select "1"
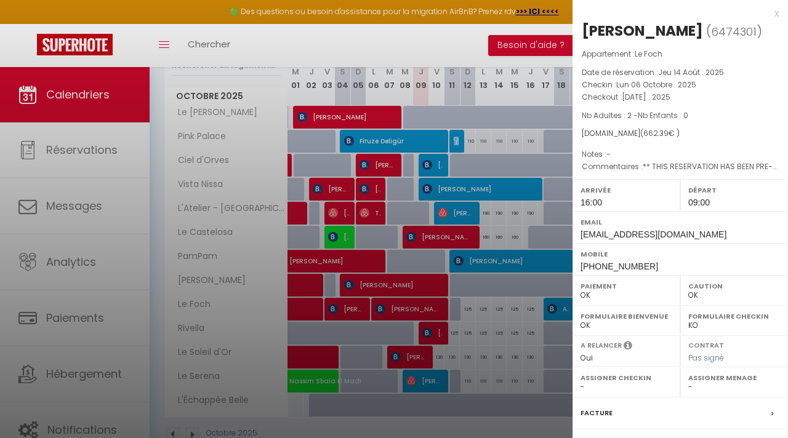
click at [489, 360] on div at bounding box center [394, 219] width 788 height 438
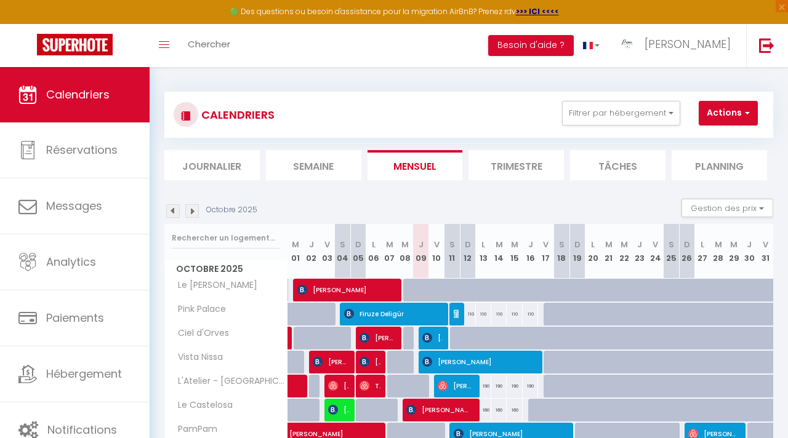
scroll to position [0, 0]
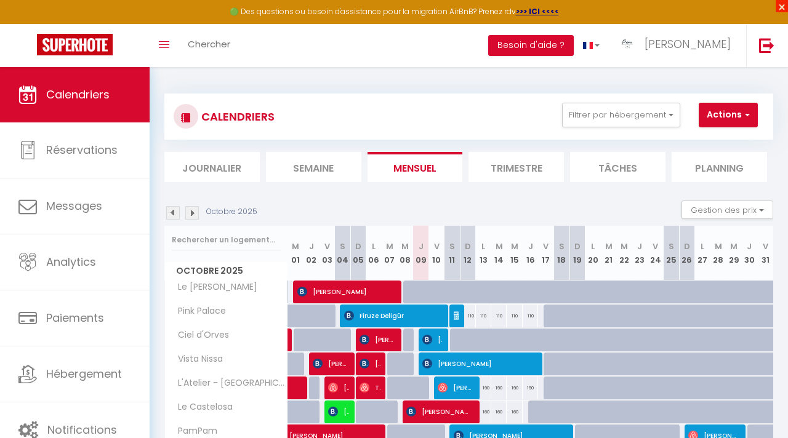
click at [780, 7] on span "×" at bounding box center [782, 6] width 12 height 12
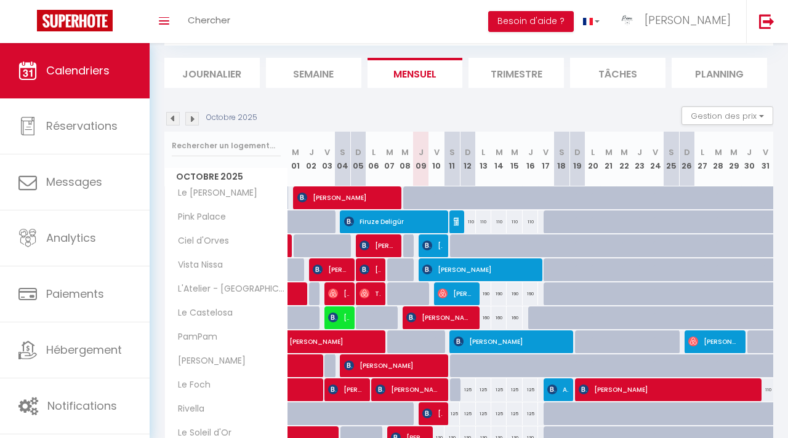
scroll to position [181, 0]
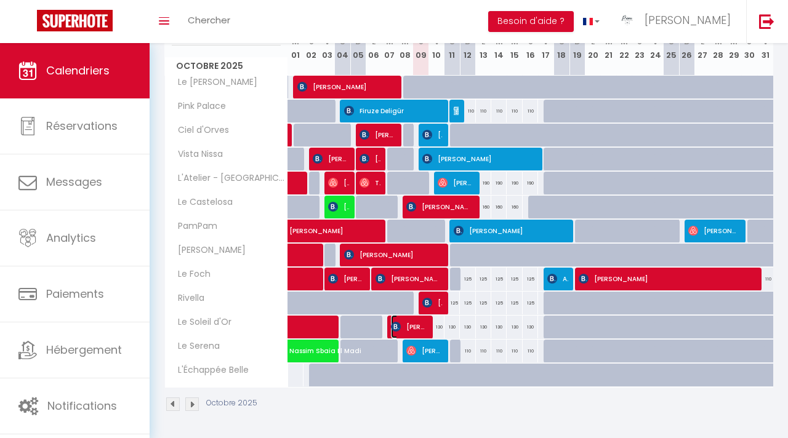
click at [408, 322] on span "[PERSON_NAME]" at bounding box center [409, 326] width 36 height 23
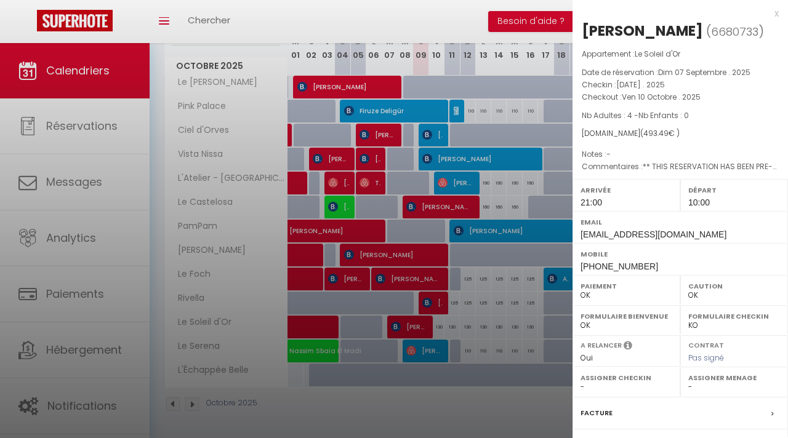
click at [416, 406] on div at bounding box center [394, 219] width 788 height 438
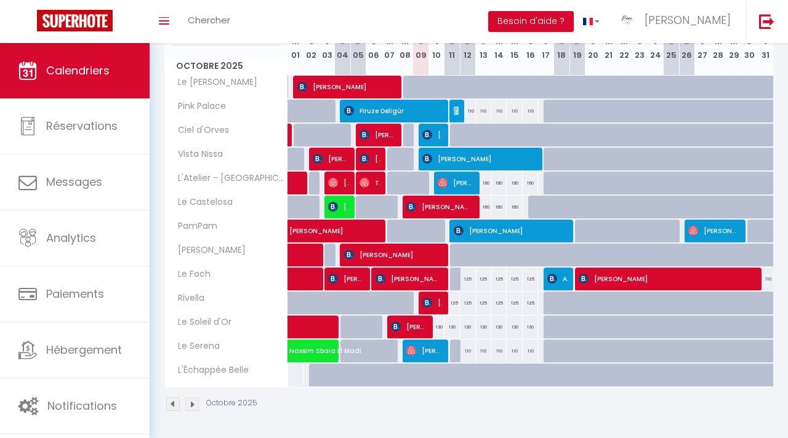
click at [454, 306] on div "125" at bounding box center [452, 303] width 15 height 23
type input "125"
select select "1"
type input "[DATE]"
type input "Dim 12 Octobre 2025"
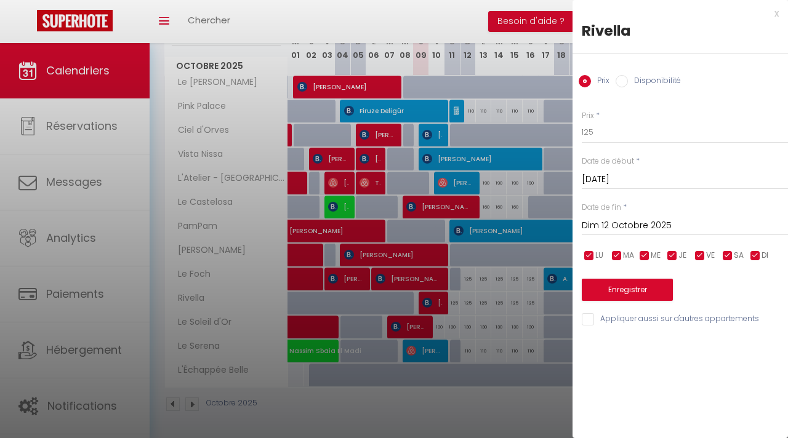
click at [643, 83] on label "Disponibilité" at bounding box center [654, 82] width 53 height 14
click at [628, 83] on input "Disponibilité" at bounding box center [622, 81] width 12 height 12
radio input "true"
radio input "false"
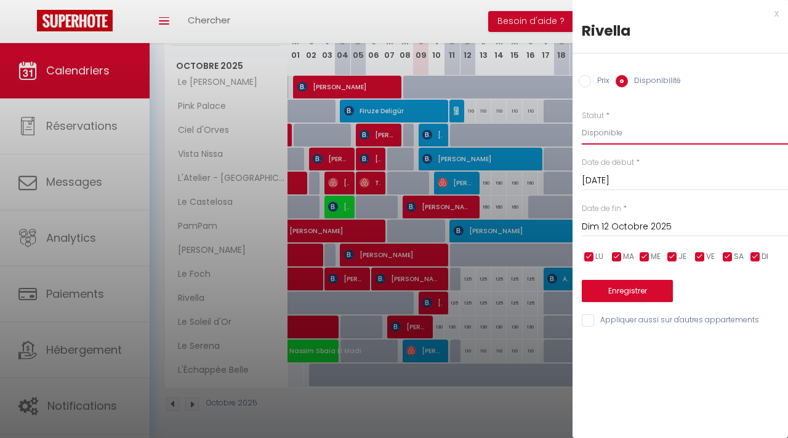
click at [617, 135] on select "Disponible Indisponible" at bounding box center [685, 132] width 206 height 23
select select "0"
click at [582, 121] on select "Disponible Indisponible" at bounding box center [685, 132] width 206 height 23
click at [622, 297] on button "Enregistrer" at bounding box center [627, 291] width 91 height 22
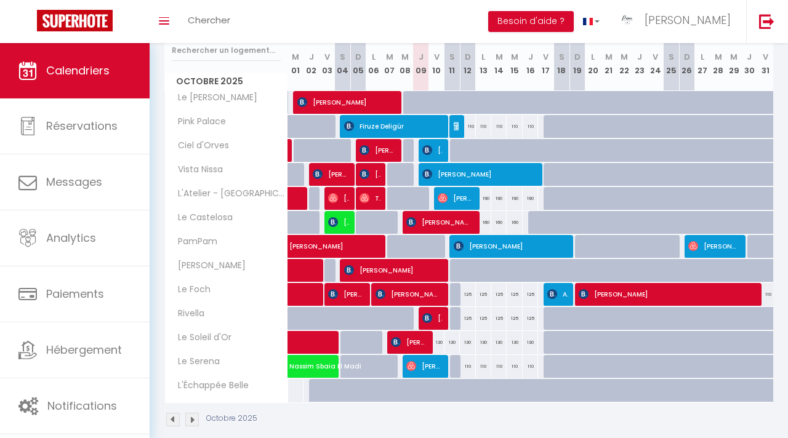
scroll to position [165, 0]
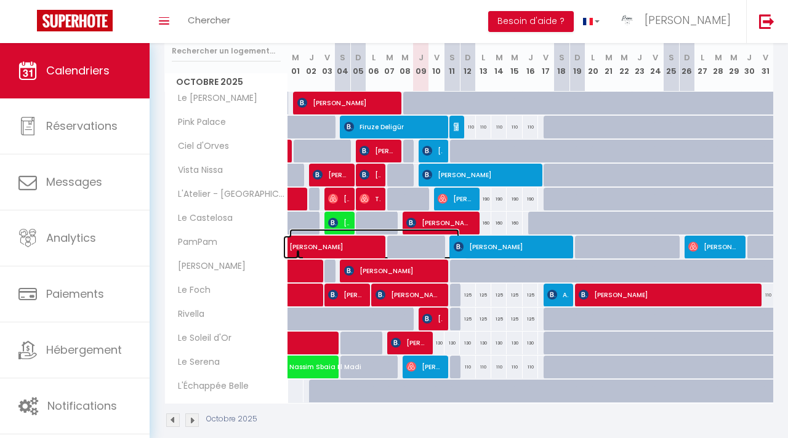
click at [423, 229] on span "[PERSON_NAME]" at bounding box center [374, 240] width 170 height 23
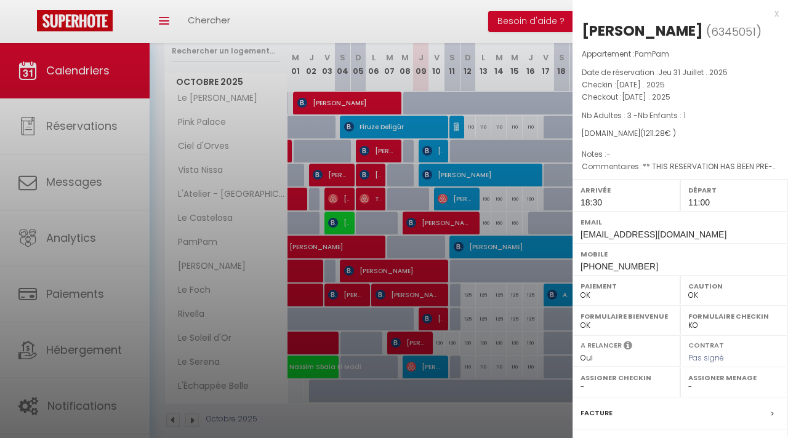
click at [423, 228] on div at bounding box center [394, 219] width 788 height 438
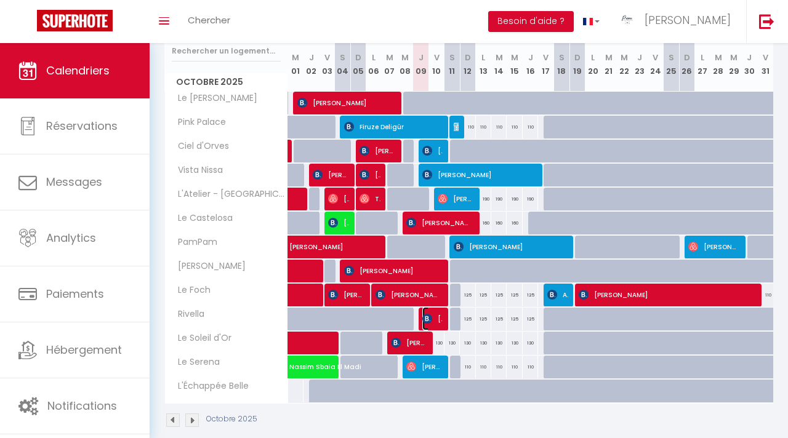
click at [435, 316] on span "[PERSON_NAME]" at bounding box center [432, 318] width 20 height 23
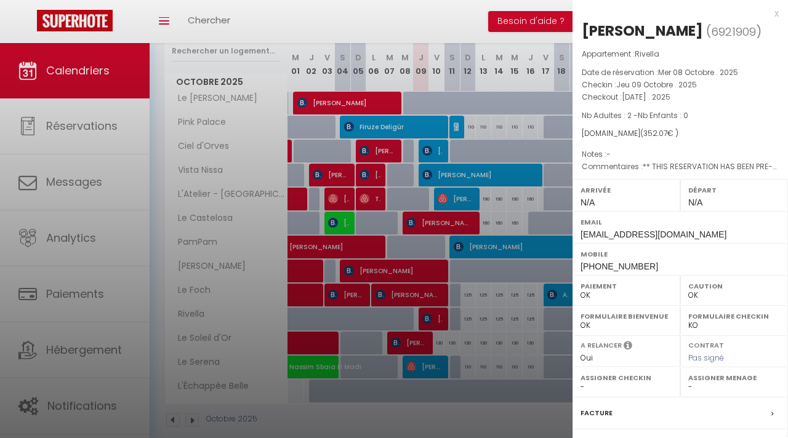
click at [469, 415] on div at bounding box center [394, 219] width 788 height 438
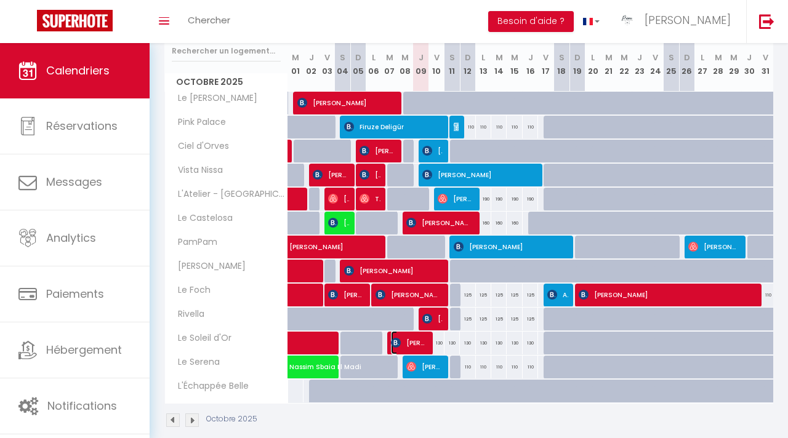
click at [409, 344] on span "[PERSON_NAME]" at bounding box center [409, 342] width 36 height 23
select select "1"
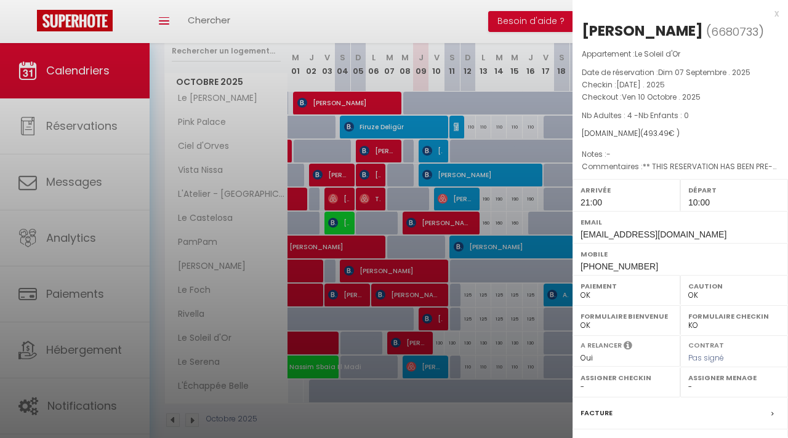
click at [429, 414] on div at bounding box center [394, 219] width 788 height 438
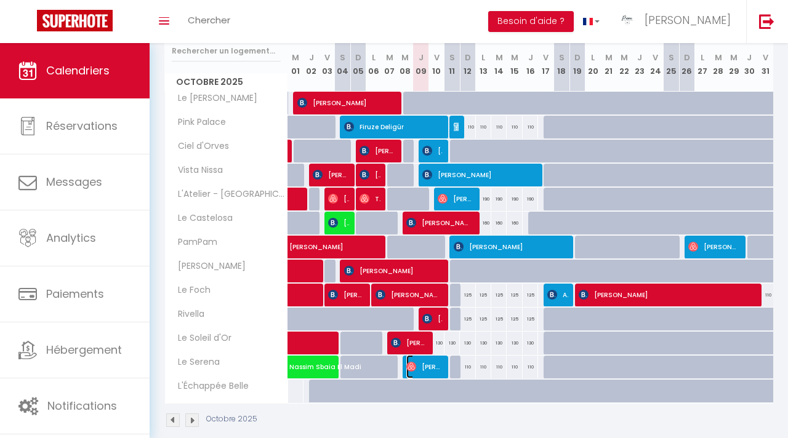
click at [433, 366] on span "[PERSON_NAME]" at bounding box center [424, 366] width 36 height 23
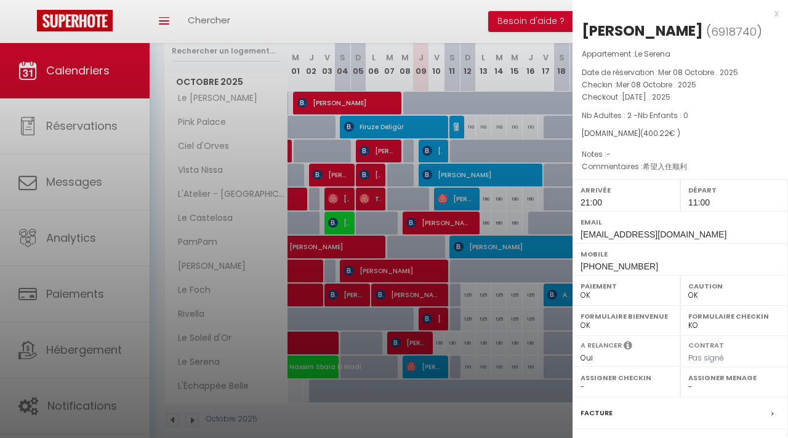
click at [413, 413] on div at bounding box center [394, 219] width 788 height 438
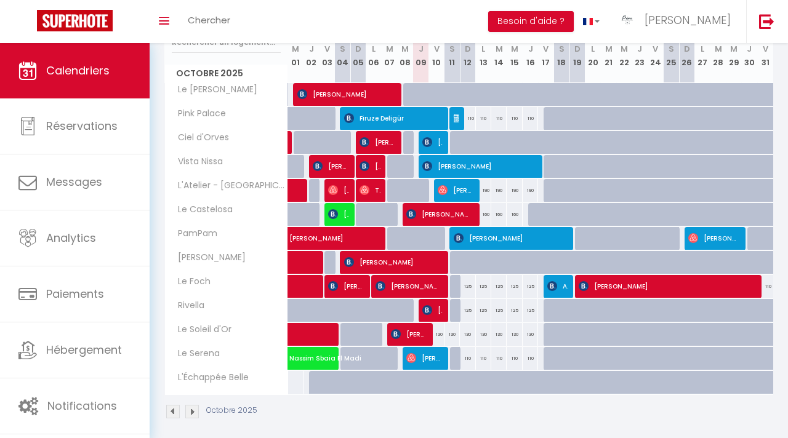
scroll to position [167, 0]
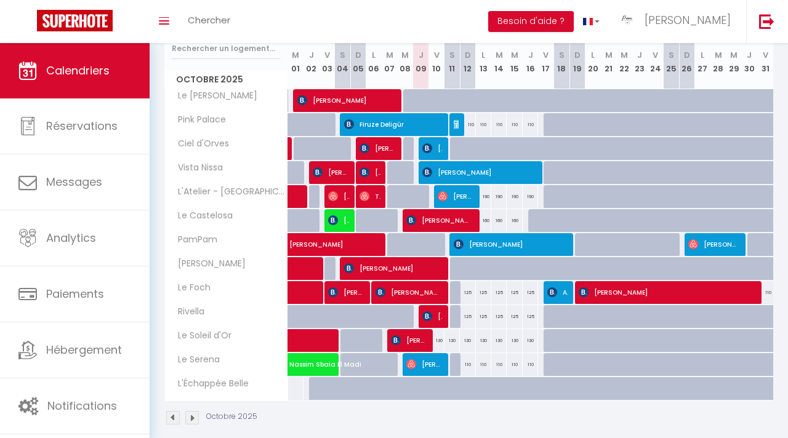
click at [438, 342] on div "130" at bounding box center [436, 340] width 15 height 23
select select "1"
type input "Ven 10 Octobre 2025"
type input "[DATE]"
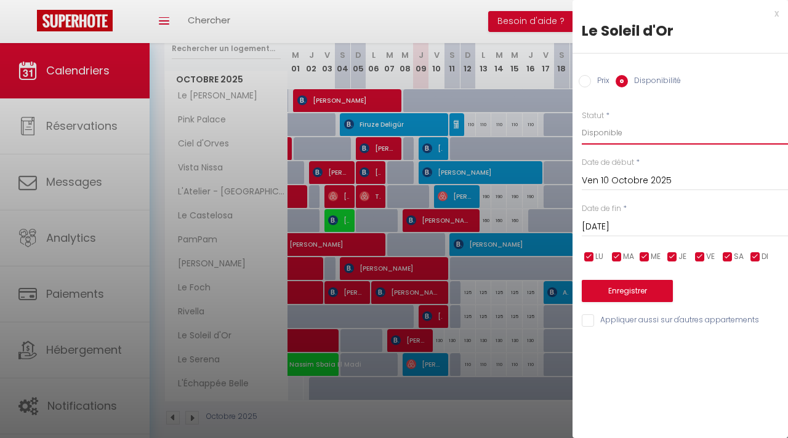
click at [631, 124] on select "Disponible Indisponible" at bounding box center [685, 132] width 206 height 23
select select "0"
click at [582, 121] on select "Disponible Indisponible" at bounding box center [685, 132] width 206 height 23
click at [608, 289] on button "Enregistrer" at bounding box center [627, 291] width 91 height 22
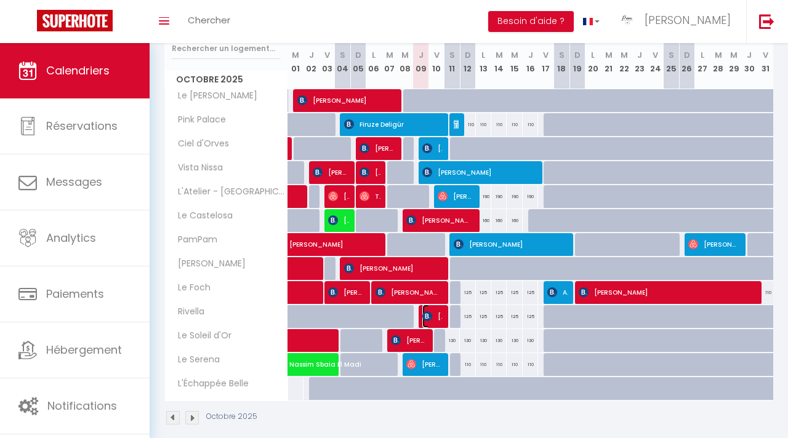
click at [441, 318] on span "[PERSON_NAME]" at bounding box center [432, 316] width 20 height 23
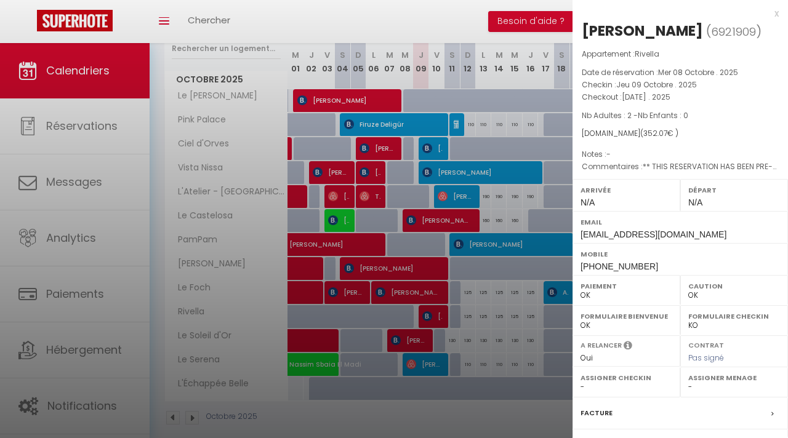
click at [519, 124] on div at bounding box center [394, 219] width 788 height 438
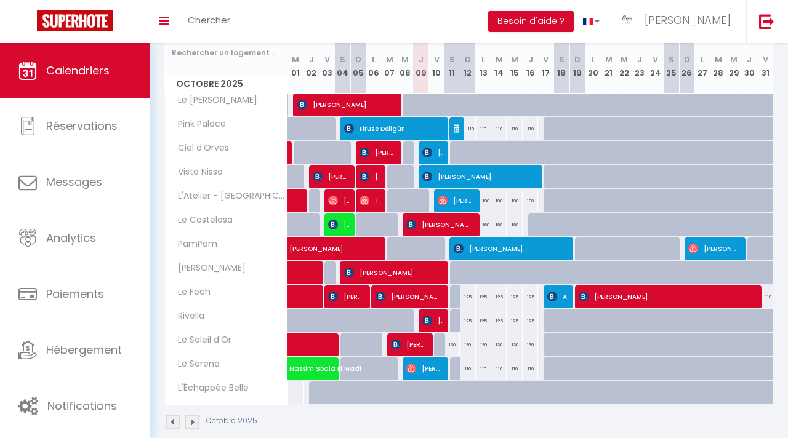
scroll to position [153, 0]
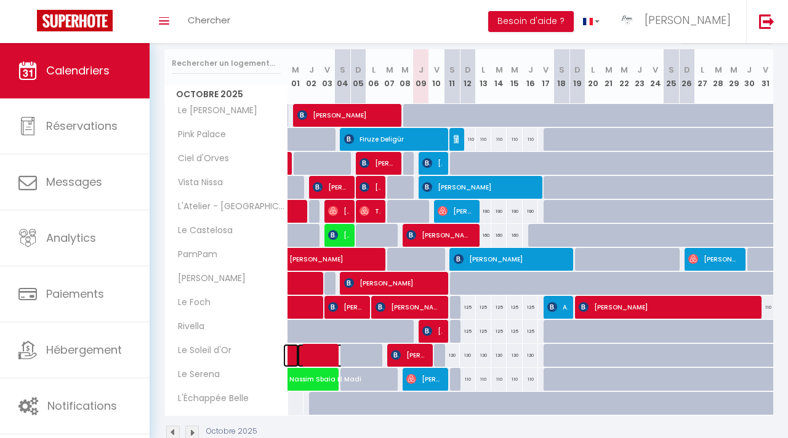
click at [323, 347] on span at bounding box center [339, 355] width 85 height 23
select select "1"
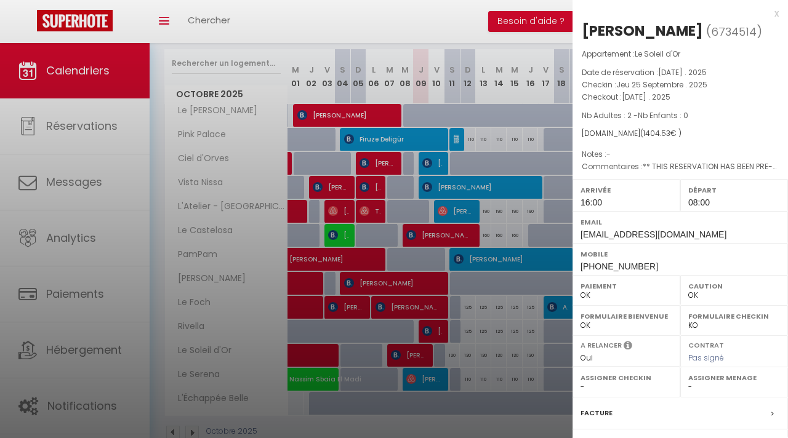
click at [376, 323] on div at bounding box center [394, 219] width 788 height 438
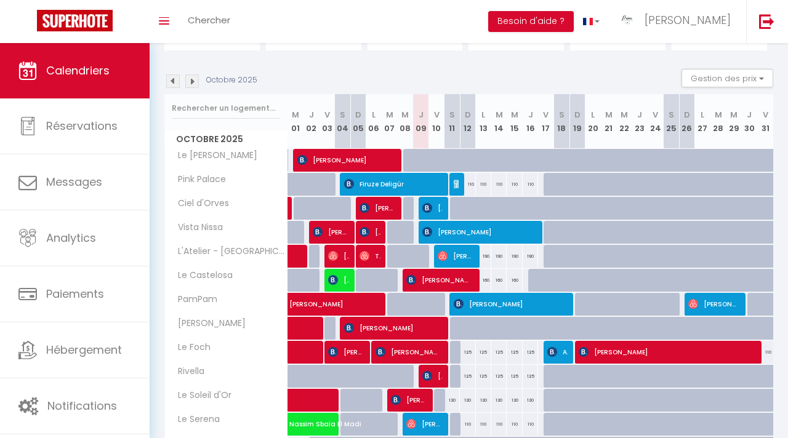
click at [179, 79] on img at bounding box center [173, 81] width 14 height 14
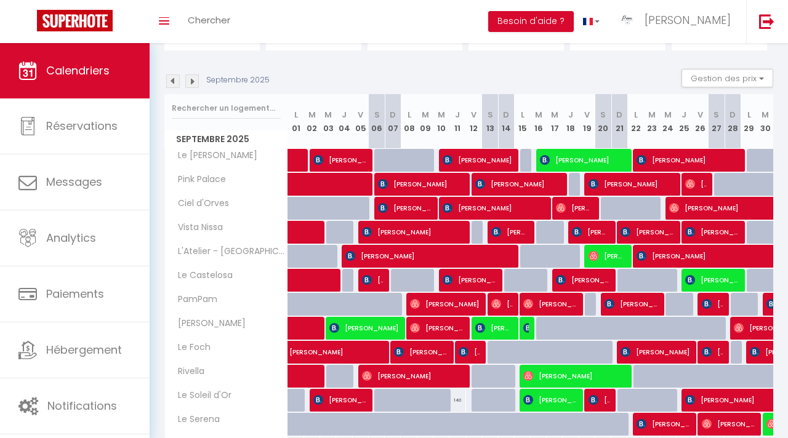
scroll to position [181, 0]
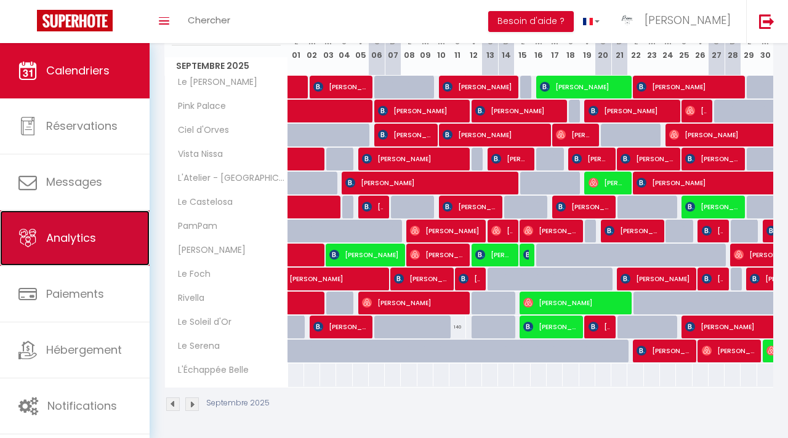
click at [86, 254] on link "Analytics" at bounding box center [75, 238] width 150 height 55
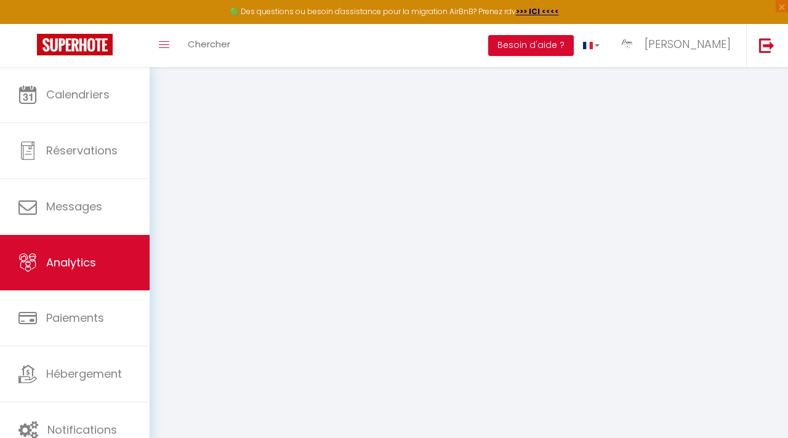
select select "2025"
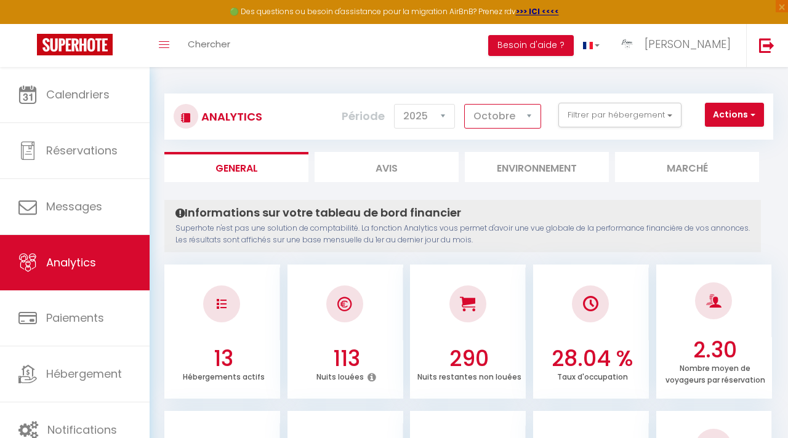
click at [507, 125] on select "[PERSON_NAME] Mars Avril Mai Juin Juillet Août Septembre Octobre Novembre Décem…" at bounding box center [502, 116] width 77 height 25
select select "7"
click at [465, 104] on select "[PERSON_NAME] Mars Avril Mai Juin Juillet Août Septembre Octobre Novembre Décem…" at bounding box center [502, 116] width 77 height 25
checkbox Nice "false"
checkbox Castelosa "false"
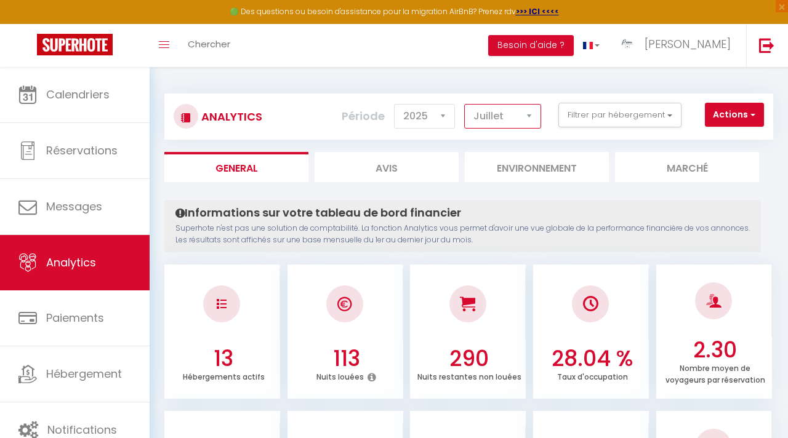
checkbox input "false"
checkbox Nice "false"
checkbox input "false"
checkbox V "false"
checkbox input "false"
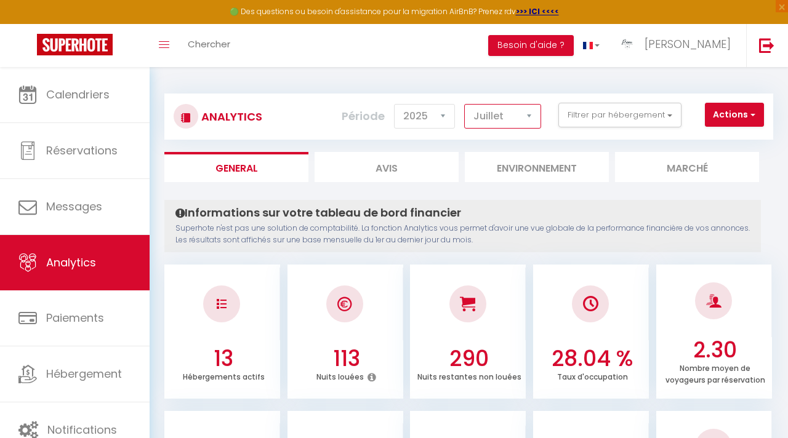
checkbox Palace "false"
checkbox Ouest "false"
checkbox input "false"
checkbox Nord "false"
checkbox input "false"
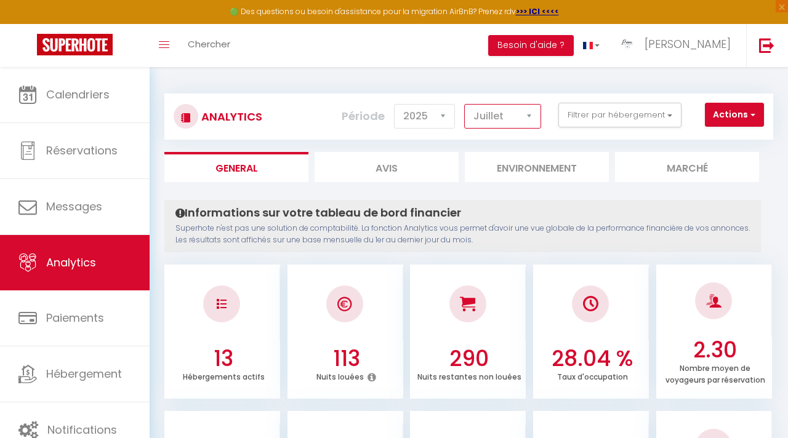
checkbox Centre "false"
checkbox Foch "false"
checkbox d\'Orves "false"
checkbox input "false"
checkbox d\'Or "false"
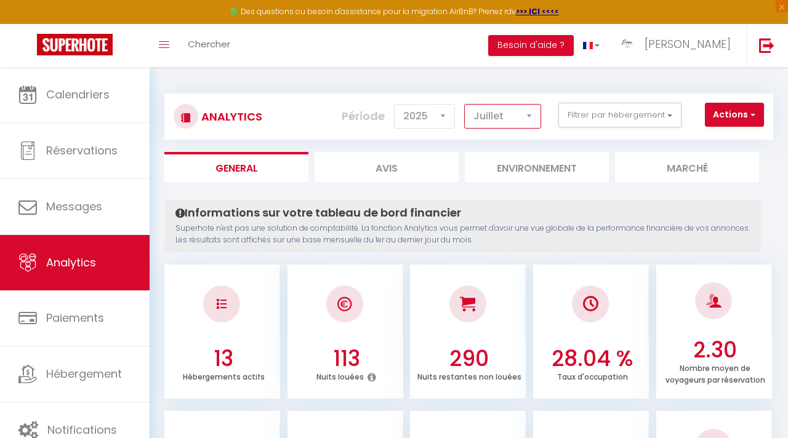
checkbox Belle "false"
checkbox Serena "false"
checkbox Nissa "false"
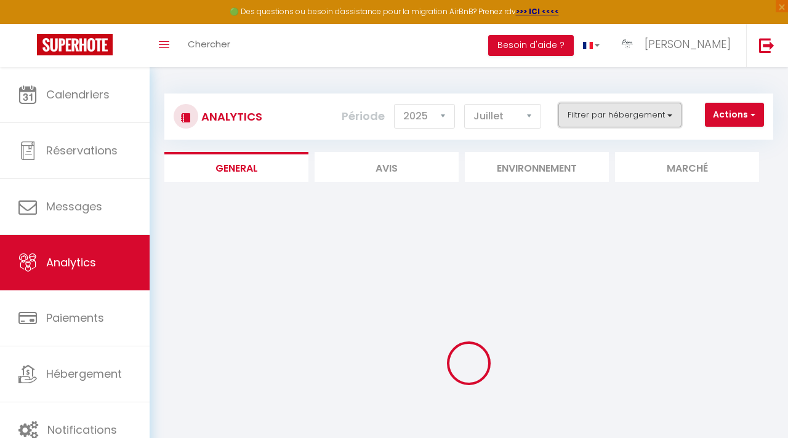
click at [605, 109] on button "Filtrer par hébergement" at bounding box center [619, 115] width 123 height 25
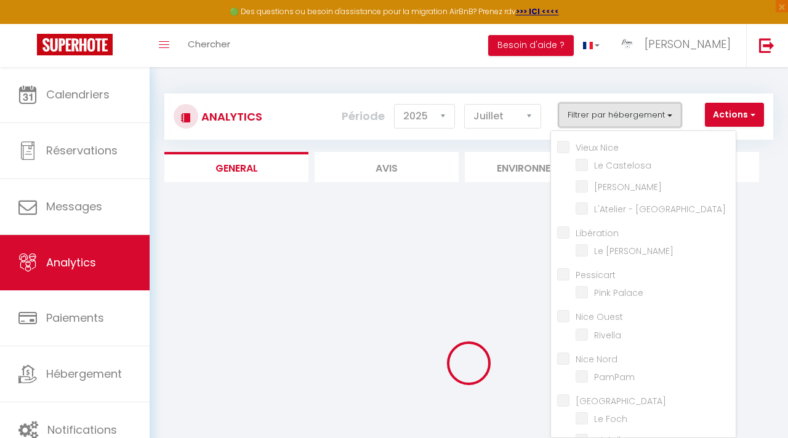
checkbox Nice "false"
checkbox Castelosa "false"
checkbox input "false"
checkbox Nice "false"
checkbox input "false"
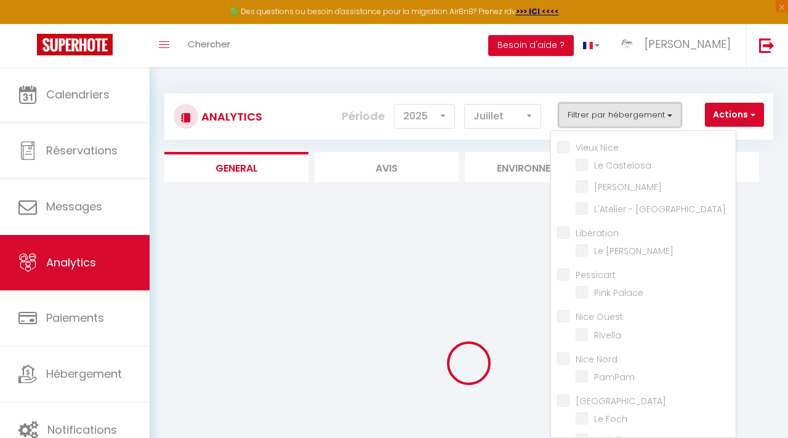
checkbox V "false"
checkbox input "false"
checkbox Palace "false"
checkbox Ouest "false"
checkbox input "false"
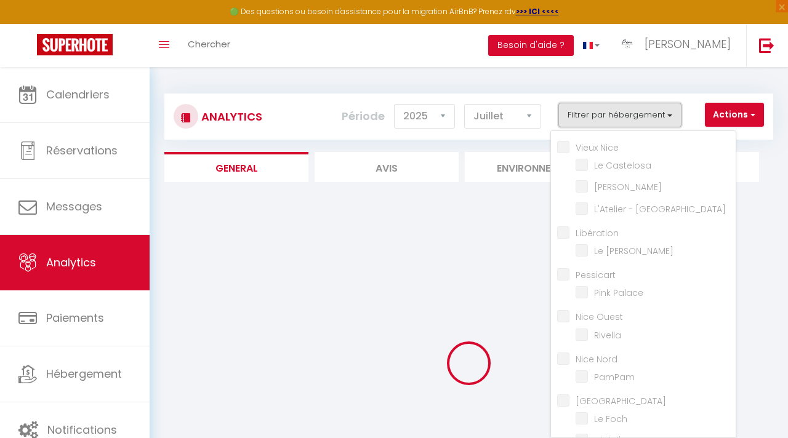
checkbox Nord "false"
checkbox input "false"
checkbox Centre "false"
checkbox Foch "false"
checkbox d\'Orves "false"
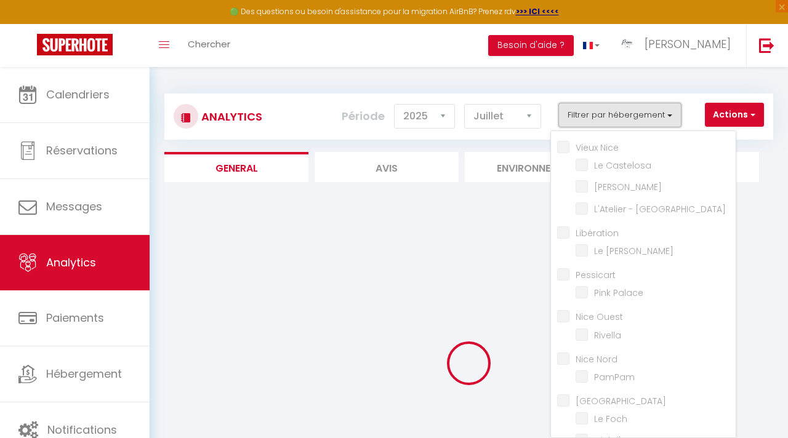
checkbox input "false"
checkbox d\'Or "false"
checkbox Belle "false"
checkbox Serena "false"
checkbox Nissa "false"
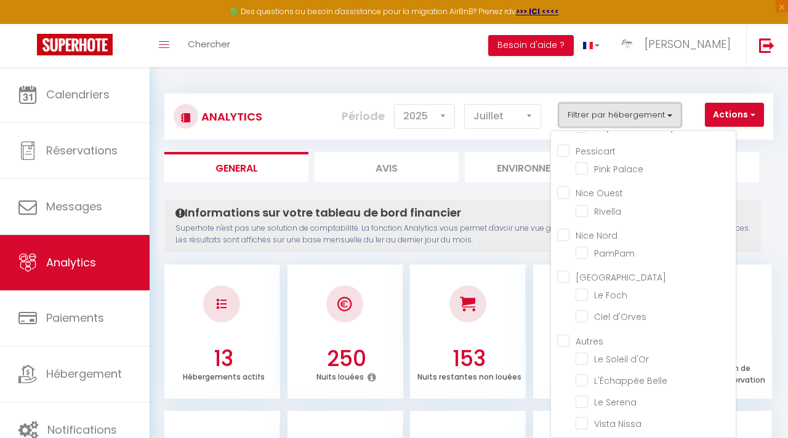
scroll to position [123, 0]
click at [610, 209] on input "checkbox" at bounding box center [656, 211] width 160 height 12
checkbox input "true"
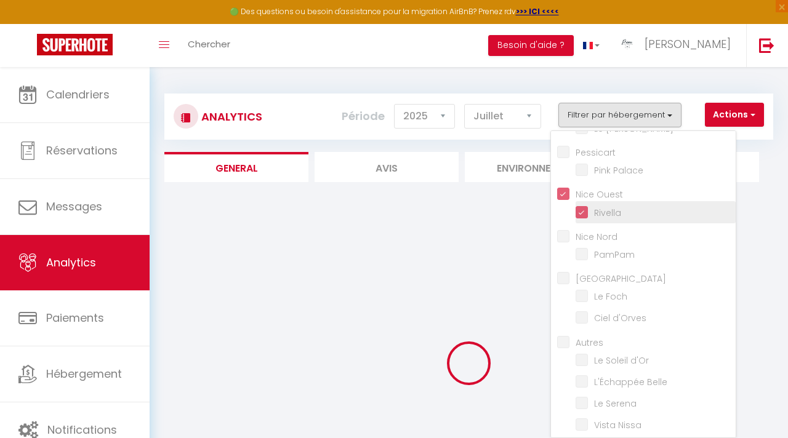
checkbox Castelosa "false"
checkbox input "false"
checkbox Nice "false"
checkbox V "false"
checkbox Palace "false"
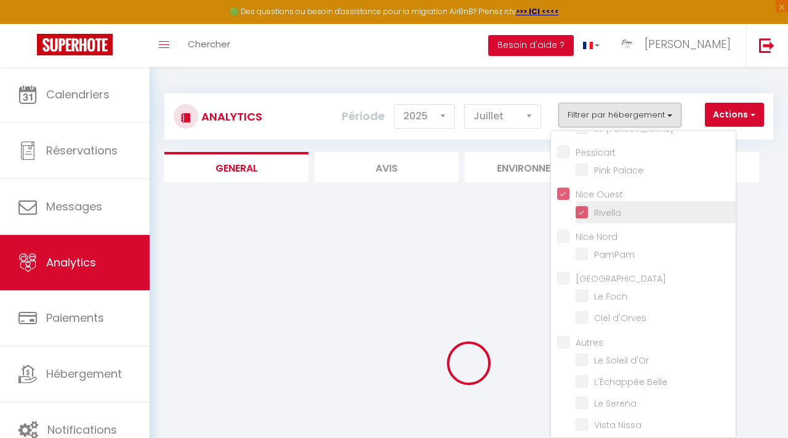
checkbox Ouest "true"
checkbox input "false"
checkbox Foch "false"
checkbox d\'Orves "false"
checkbox d\'Or "false"
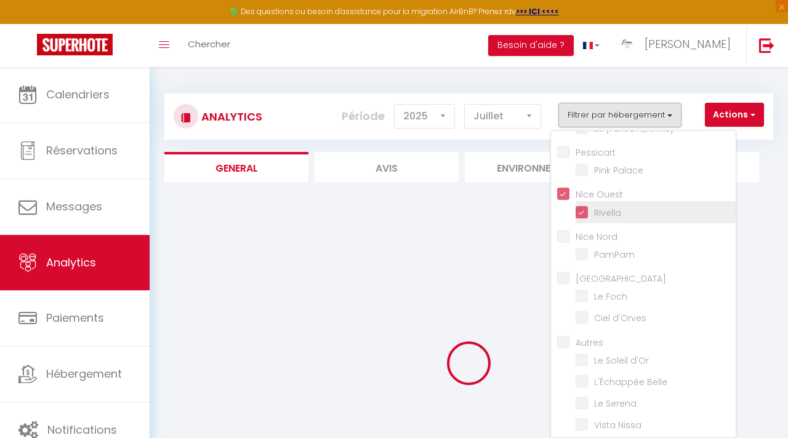
checkbox Belle "false"
checkbox Serena "false"
checkbox Nissa "false"
checkbox Castelosa "false"
checkbox input "false"
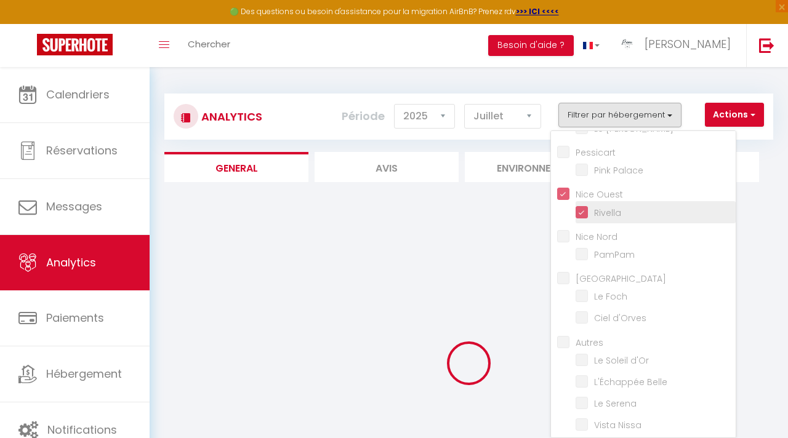
checkbox Nice "false"
checkbox V "false"
checkbox Palace "false"
checkbox input "false"
checkbox Foch "false"
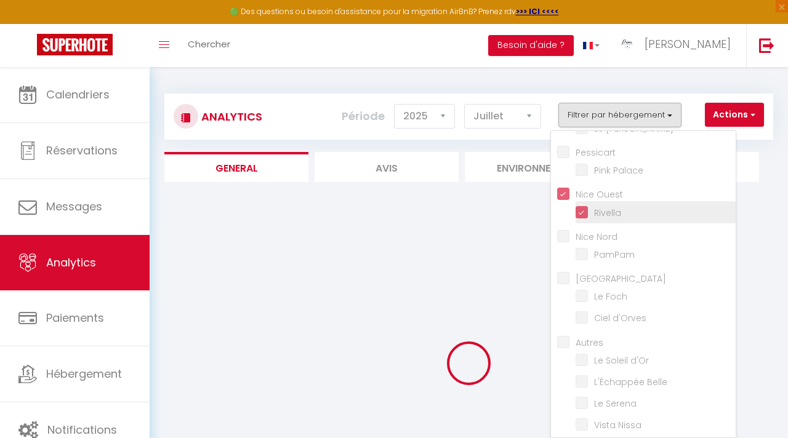
checkbox d\'Orves "false"
checkbox d\'Or "false"
checkbox Belle "false"
checkbox Serena "false"
checkbox Nissa "false"
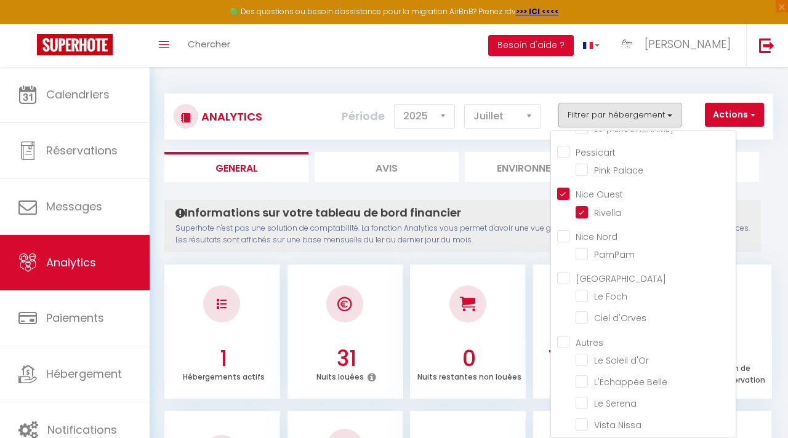
click at [509, 211] on h4 "Informations sur votre tableau de bord financier" at bounding box center [462, 213] width 574 height 14
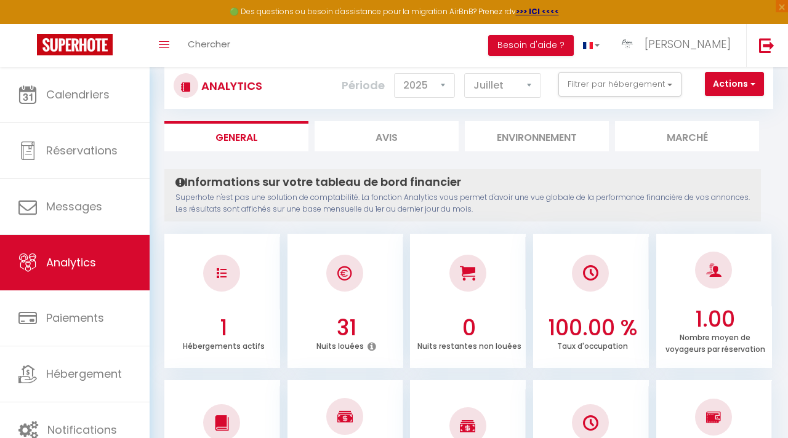
scroll to position [30, 0]
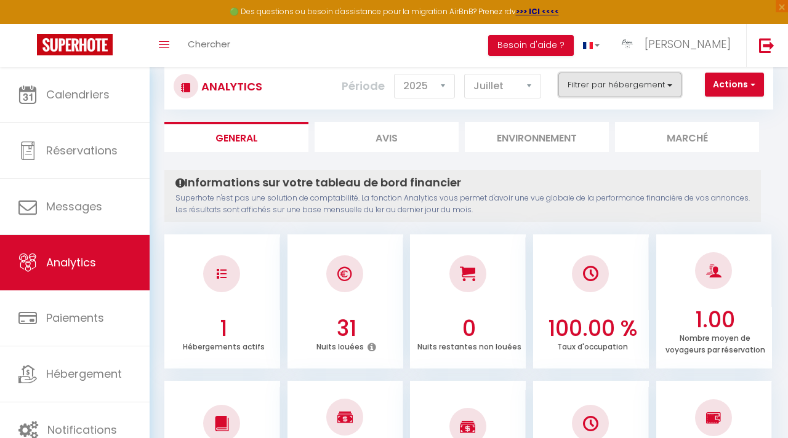
click at [631, 95] on button "Filtrer par hébergement" at bounding box center [619, 85] width 123 height 25
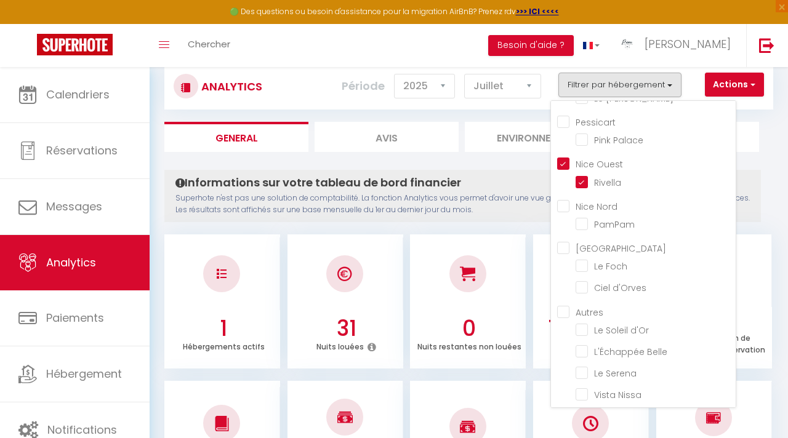
click at [561, 158] on Ouest "Nice Ouest" at bounding box center [646, 163] width 179 height 12
checkbox Ouest "false"
checkbox Castelosa "false"
checkbox input "false"
checkbox Nice "false"
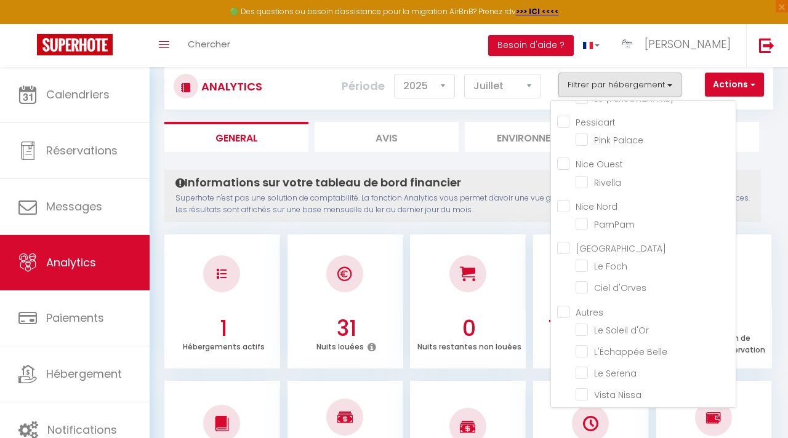
checkbox V "false"
checkbox Palace "false"
checkbox input "false"
checkbox Foch "false"
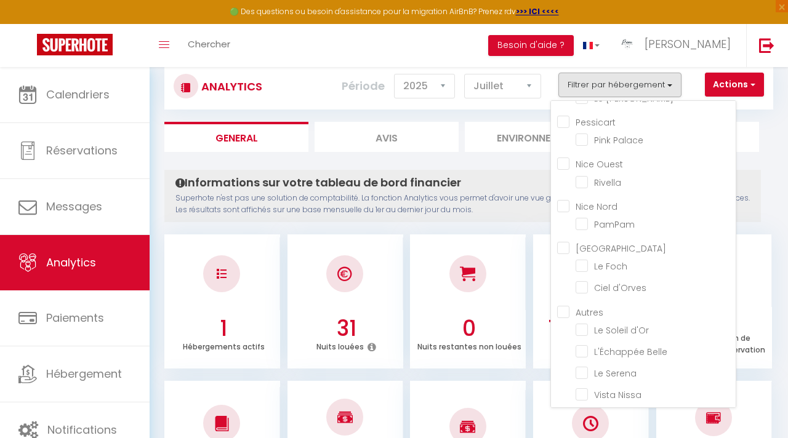
checkbox d\'Orves "false"
checkbox d\'Or "false"
checkbox Belle "false"
checkbox Serena "false"
checkbox Nissa "false"
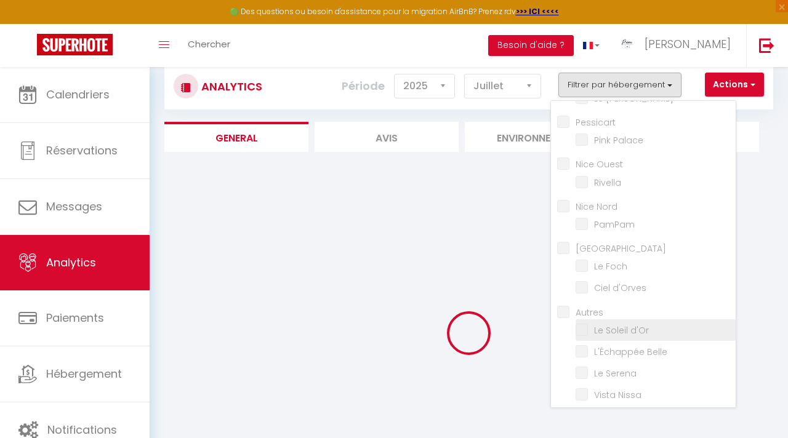
checkbox Castelosa "false"
checkbox input "false"
checkbox Nice "false"
checkbox V "false"
checkbox Palace "false"
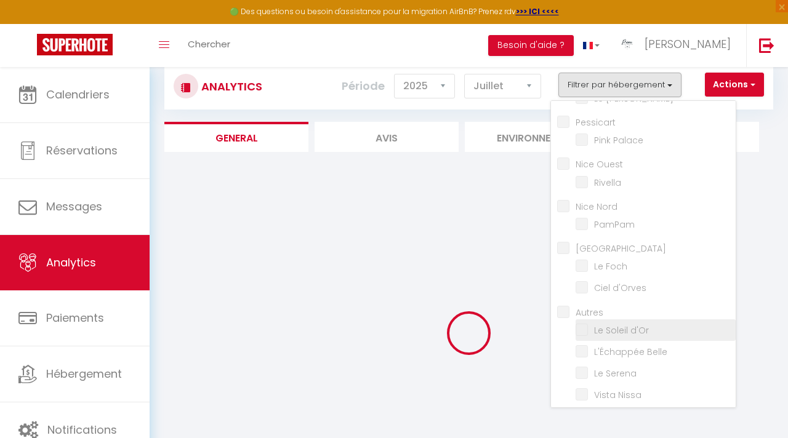
checkbox input "false"
checkbox Foch "false"
checkbox d\'Orves "false"
checkbox d\'Or "false"
checkbox Belle "false"
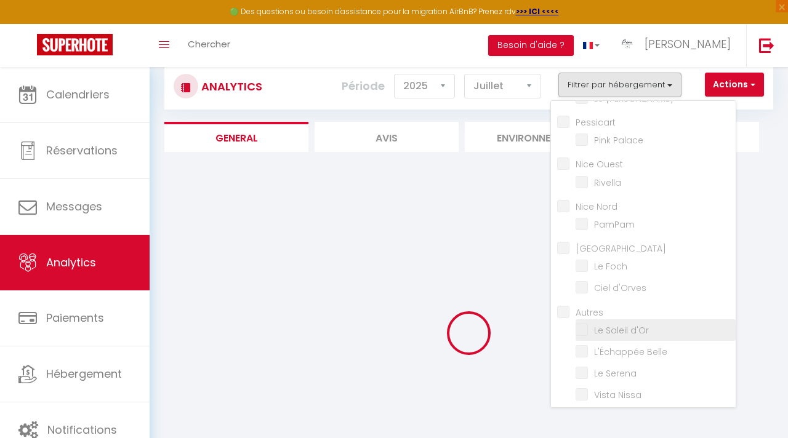
checkbox Serena "false"
checkbox Nissa "false"
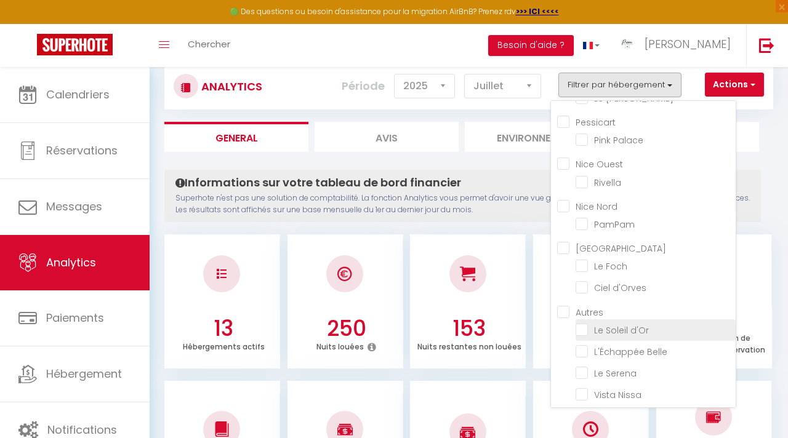
click at [586, 323] on d\'Or "checkbox" at bounding box center [656, 329] width 160 height 12
checkbox d\'Or "true"
checkbox Castelosa "false"
checkbox input "false"
checkbox Nice "false"
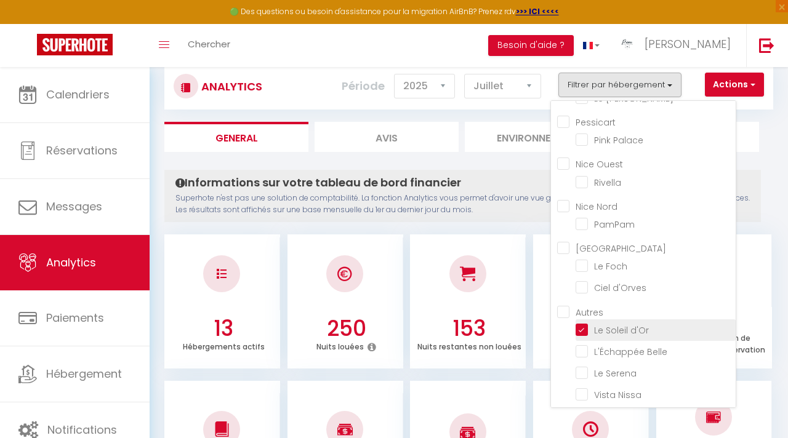
checkbox V "false"
checkbox Palace "false"
checkbox input "false"
checkbox Foch "false"
checkbox d\'Orves "false"
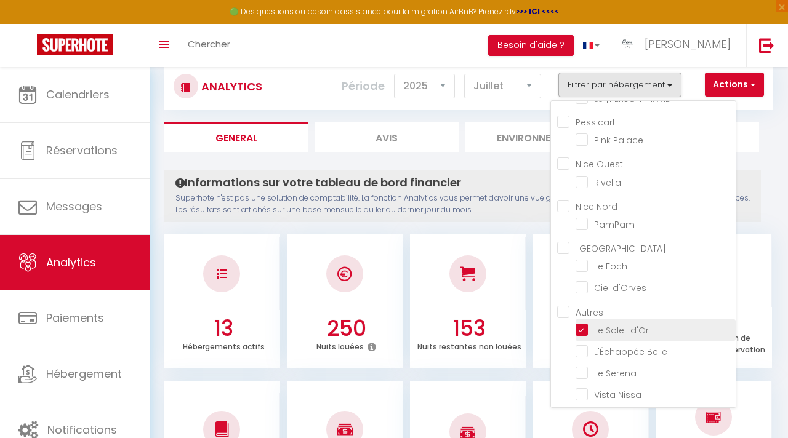
checkbox Belle "false"
checkbox Serena "false"
checkbox Nissa "false"
checkbox Castelosa "false"
checkbox input "false"
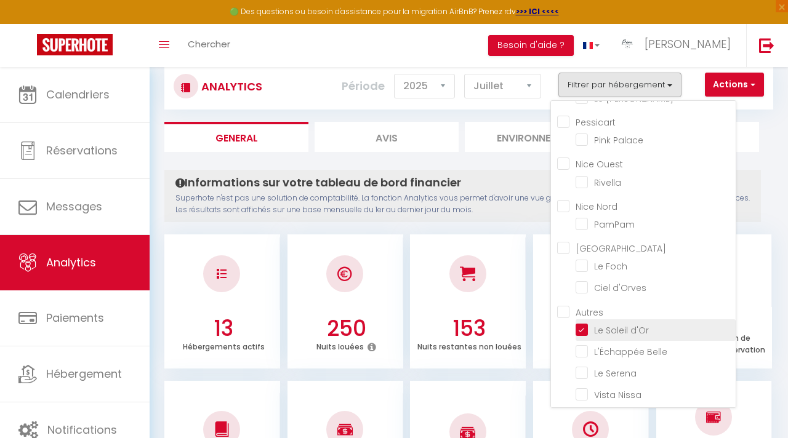
checkbox Nice "false"
checkbox V "false"
checkbox Palace "false"
checkbox input "false"
checkbox Foch "false"
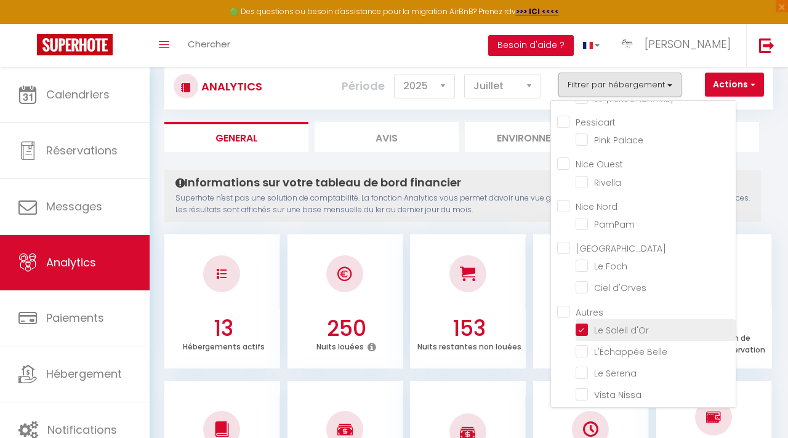
checkbox d\'Orves "false"
checkbox Belle "false"
checkbox Serena "false"
checkbox Nissa "false"
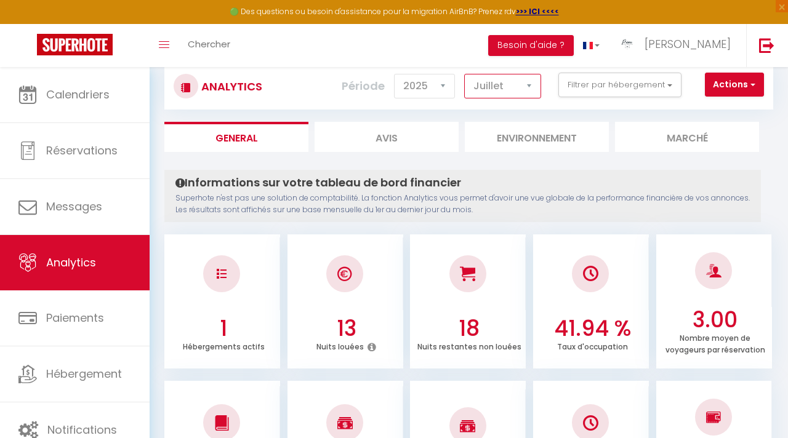
click at [489, 88] on select "[PERSON_NAME] Mars Avril Mai Juin Juillet Août Septembre Octobre Novembre Décem…" at bounding box center [502, 86] width 77 height 25
click at [465, 74] on select "[PERSON_NAME] Mars Avril Mai Juin Juillet Août Septembre Octobre Novembre Décem…" at bounding box center [502, 86] width 77 height 25
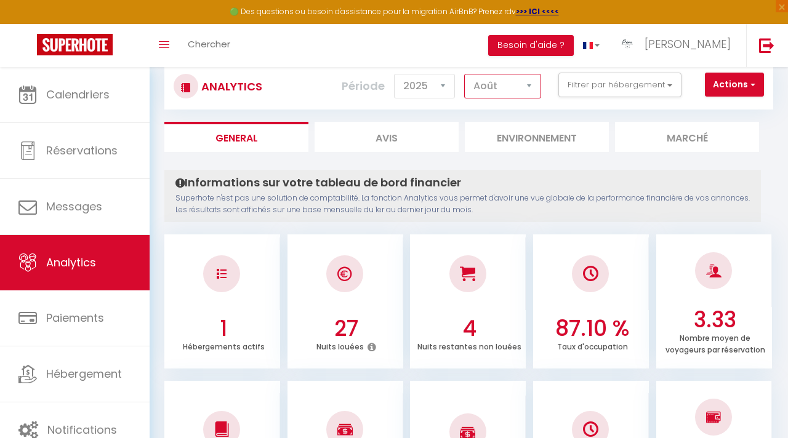
click at [518, 94] on select "[PERSON_NAME] Mars Avril Mai Juin Juillet Août Septembre Octobre Novembre Décem…" at bounding box center [502, 86] width 77 height 25
click at [465, 74] on select "[PERSON_NAME] Mars Avril Mai Juin Juillet Août Septembre Octobre Novembre Décem…" at bounding box center [502, 86] width 77 height 25
click at [516, 82] on select "[PERSON_NAME] Mars Avril Mai Juin Juillet Août Septembre Octobre Novembre Décem…" at bounding box center [502, 86] width 77 height 25
select select "10"
click at [465, 74] on select "[PERSON_NAME] Mars Avril Mai Juin Juillet Août Septembre Octobre Novembre Décem…" at bounding box center [502, 86] width 77 height 25
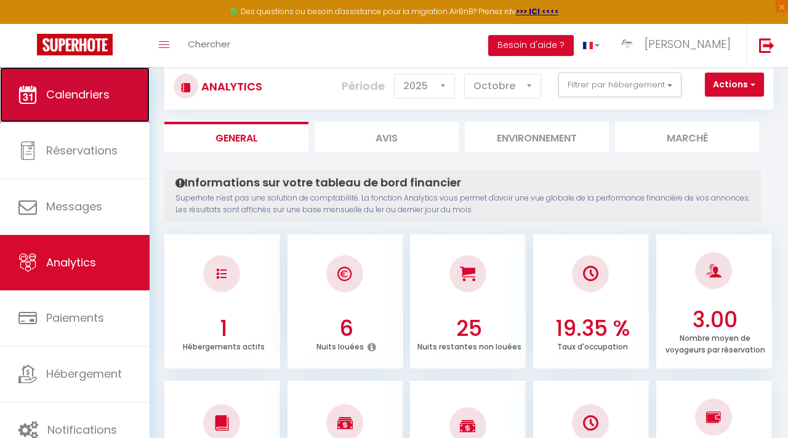
click at [23, 107] on link "Calendriers" at bounding box center [75, 94] width 150 height 55
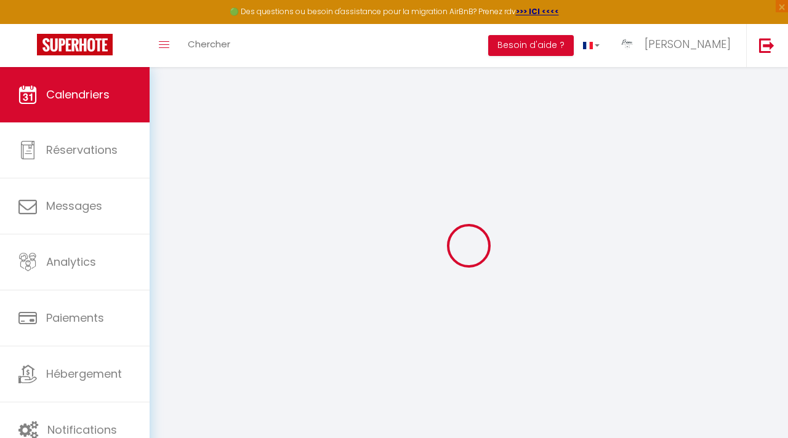
select select
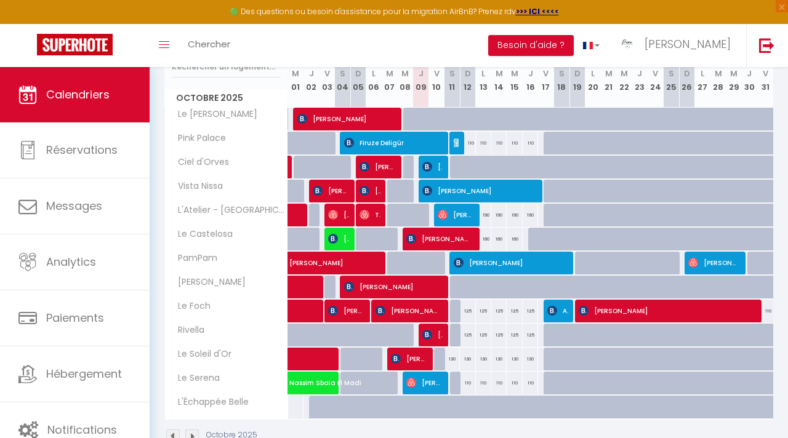
scroll to position [205, 0]
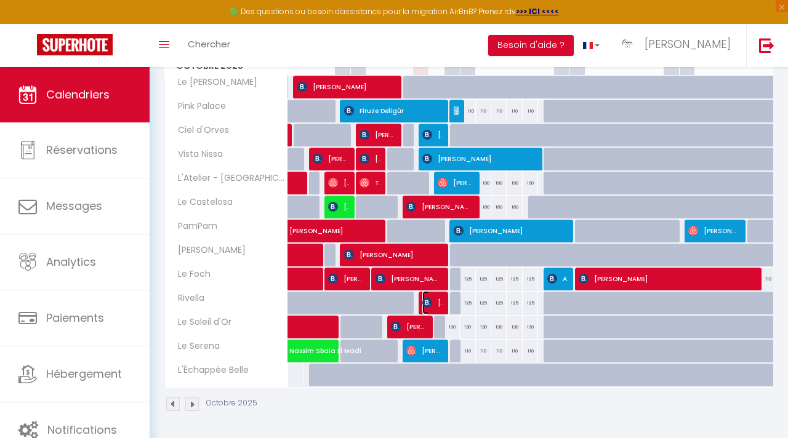
click at [434, 308] on span "[PERSON_NAME]" at bounding box center [432, 302] width 20 height 23
select select "OK"
select select "0"
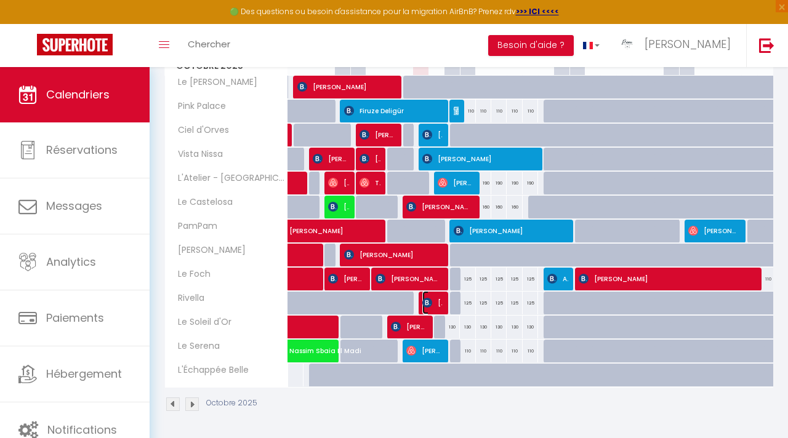
select select "1"
select select
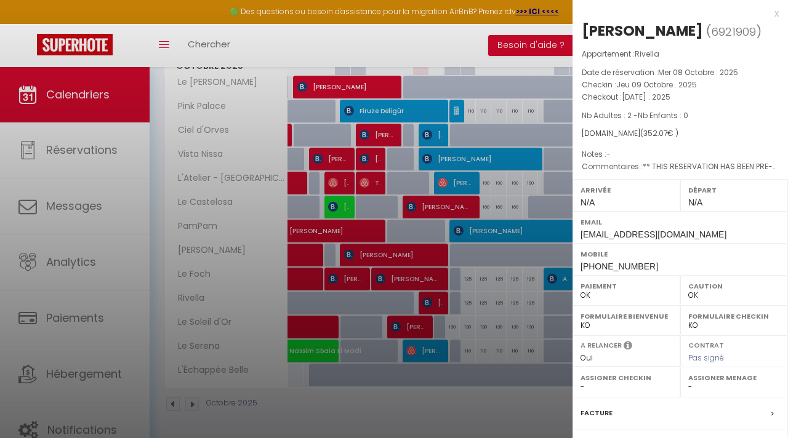
click at [467, 413] on div at bounding box center [394, 219] width 788 height 438
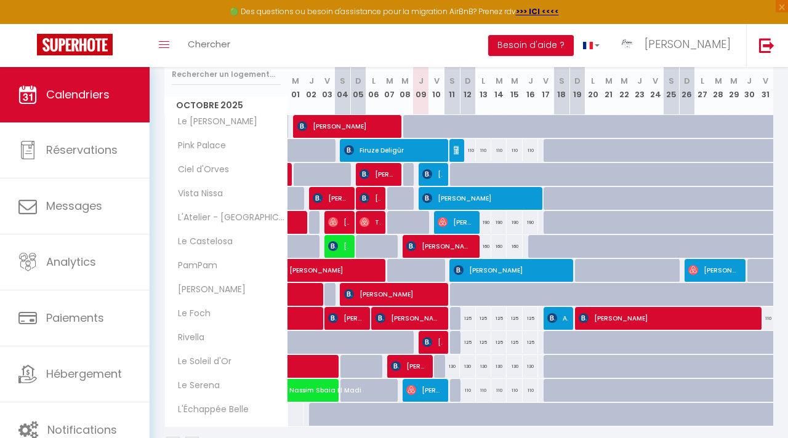
scroll to position [165, 0]
